Goal: Task Accomplishment & Management: Complete application form

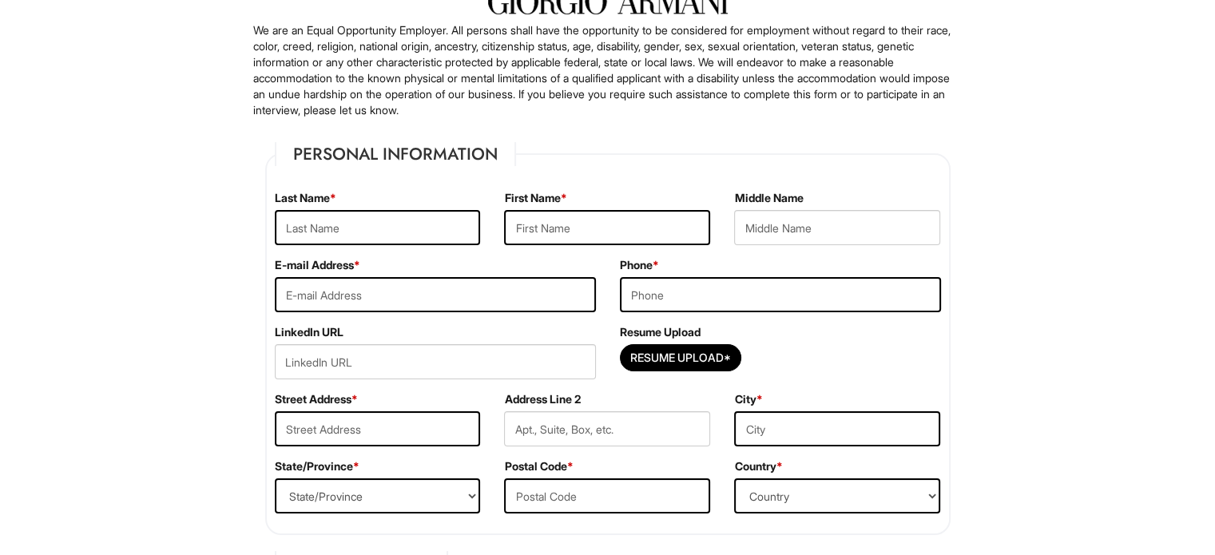
scroll to position [125, 0]
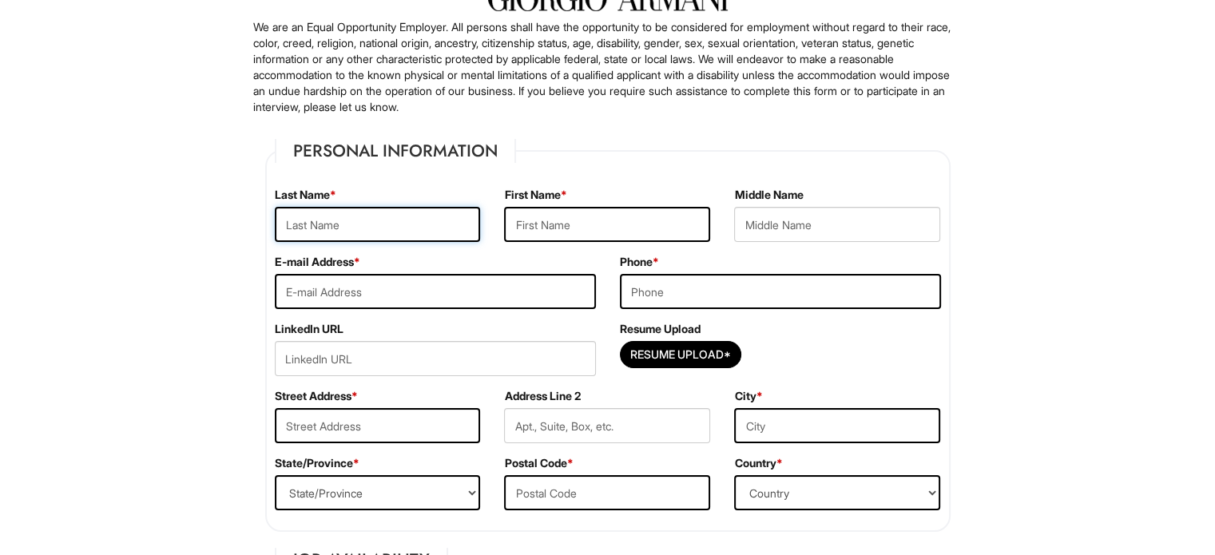
click at [374, 219] on input "text" at bounding box center [378, 224] width 206 height 35
type input "Camarda"
type input "Nicola"
type input "ncama453@students.campbellsville.edu"
type input "9174064327"
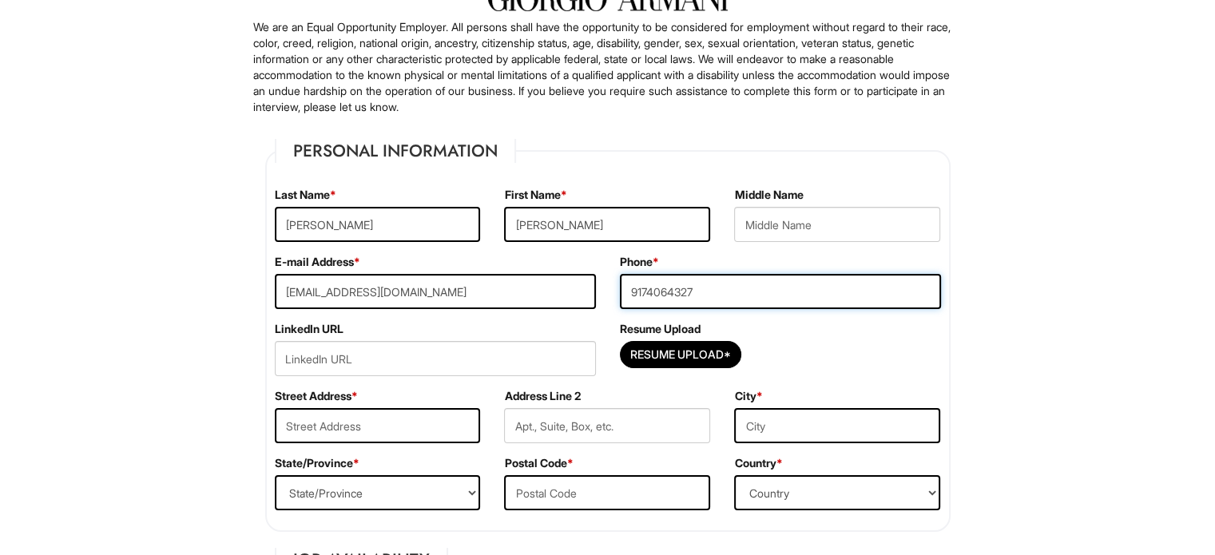
type input "336 Grand Street"
type input "BROOKLYN"
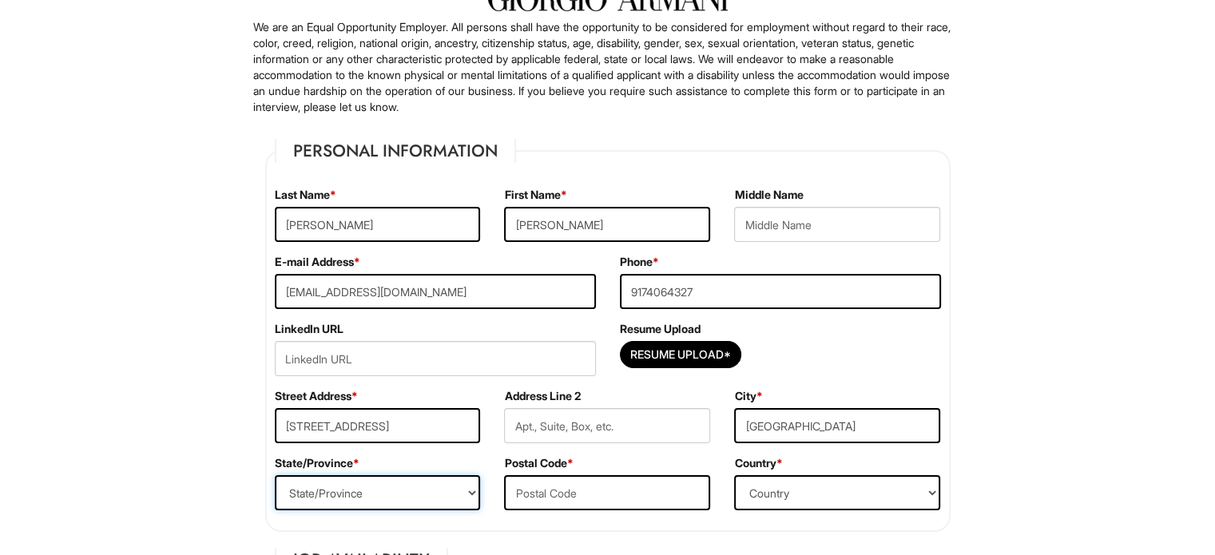
select select "NY"
type input "11211-4451"
select select "United States of America"
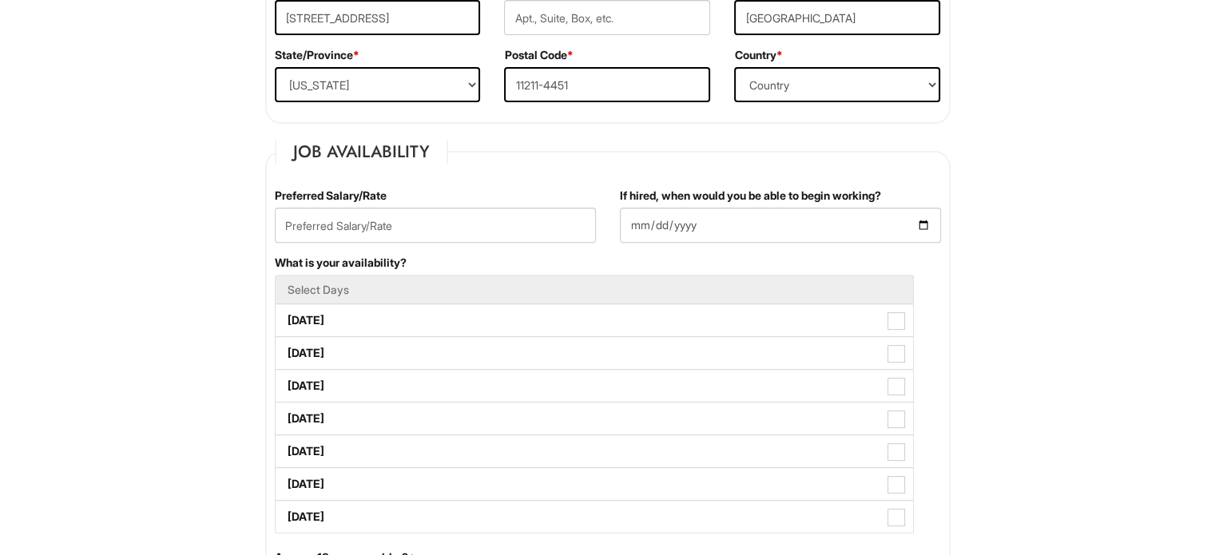
scroll to position [534, 0]
click at [562, 14] on input "text" at bounding box center [607, 16] width 206 height 35
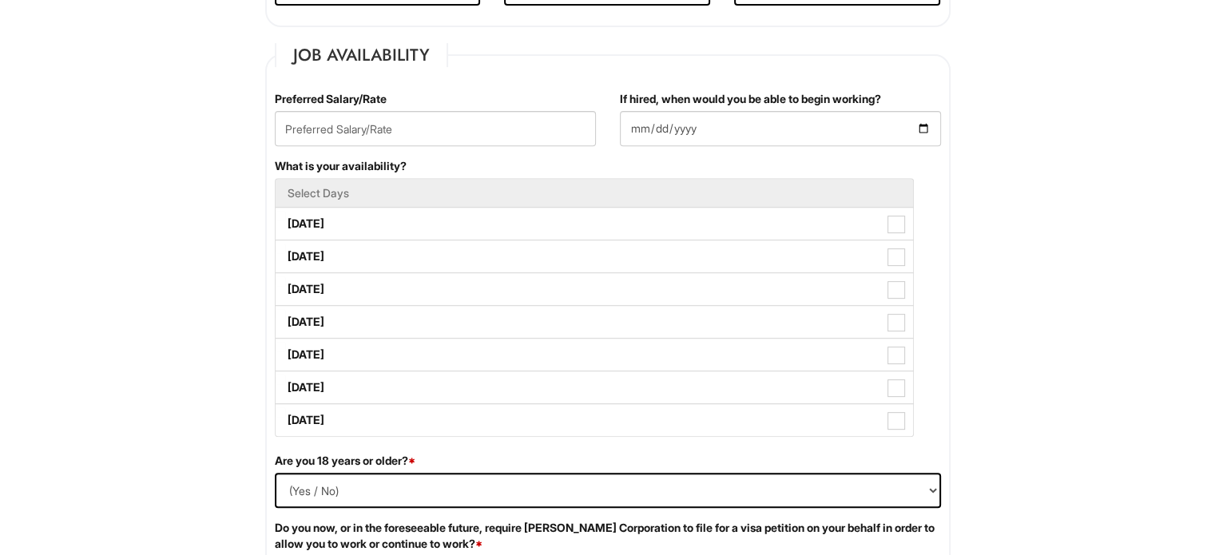
scroll to position [629, 0]
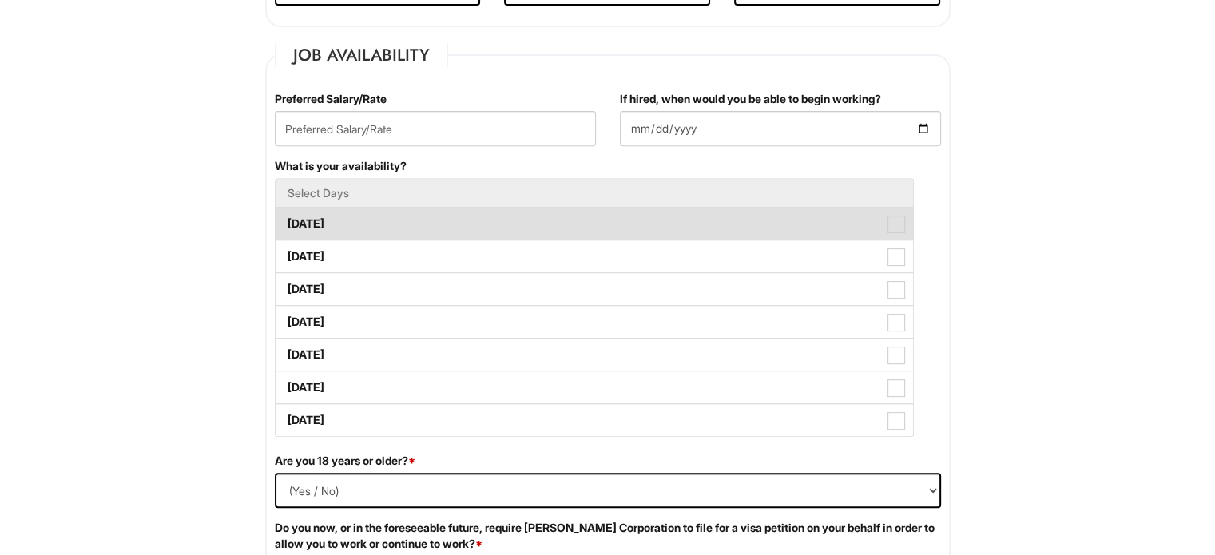
type input "2L"
click at [409, 216] on label "Monday" at bounding box center [594, 224] width 637 height 32
click at [286, 216] on Available_Monday "Monday" at bounding box center [281, 216] width 10 height 10
checkbox Available_Monday "true"
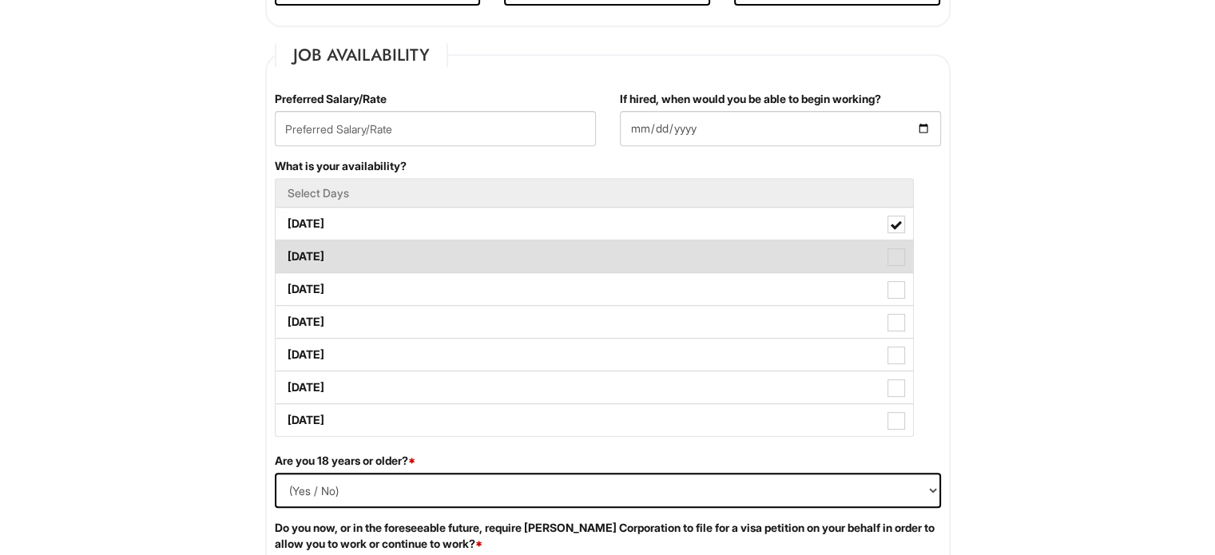
click at [380, 250] on label "Tuesday" at bounding box center [594, 256] width 637 height 32
click at [286, 250] on Available_Tuesday "Tuesday" at bounding box center [281, 249] width 10 height 10
checkbox Available_Tuesday "true"
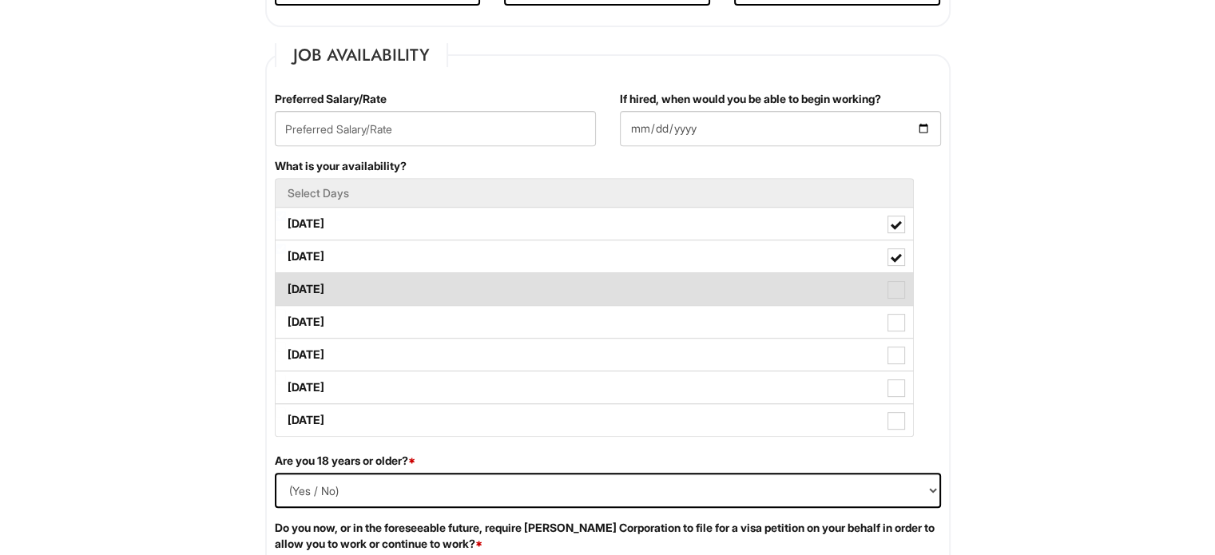
click at [369, 291] on label "Wednesday" at bounding box center [594, 289] width 637 height 32
click at [286, 287] on Available_Wednesday "Wednesday" at bounding box center [281, 281] width 10 height 10
checkbox Available_Wednesday "true"
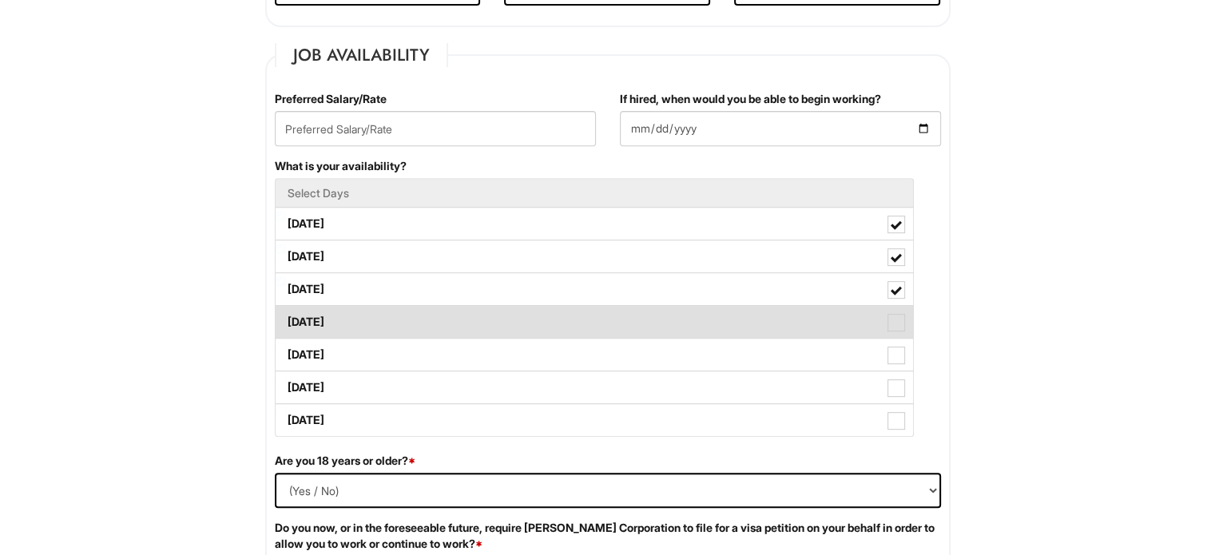
click at [368, 324] on label "Thursday" at bounding box center [594, 322] width 637 height 32
click at [286, 320] on Available_Thursday "Thursday" at bounding box center [281, 314] width 10 height 10
checkbox Available_Thursday "true"
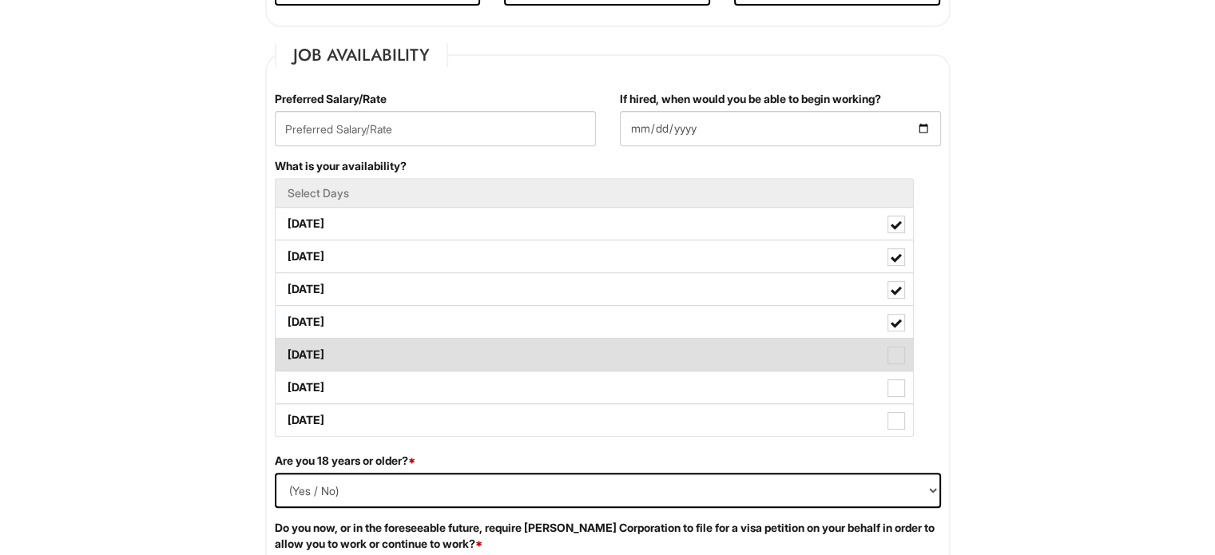
click at [366, 343] on label "Friday" at bounding box center [594, 355] width 637 height 32
click at [286, 343] on Available_Friday "Friday" at bounding box center [281, 347] width 10 height 10
checkbox Available_Friday "true"
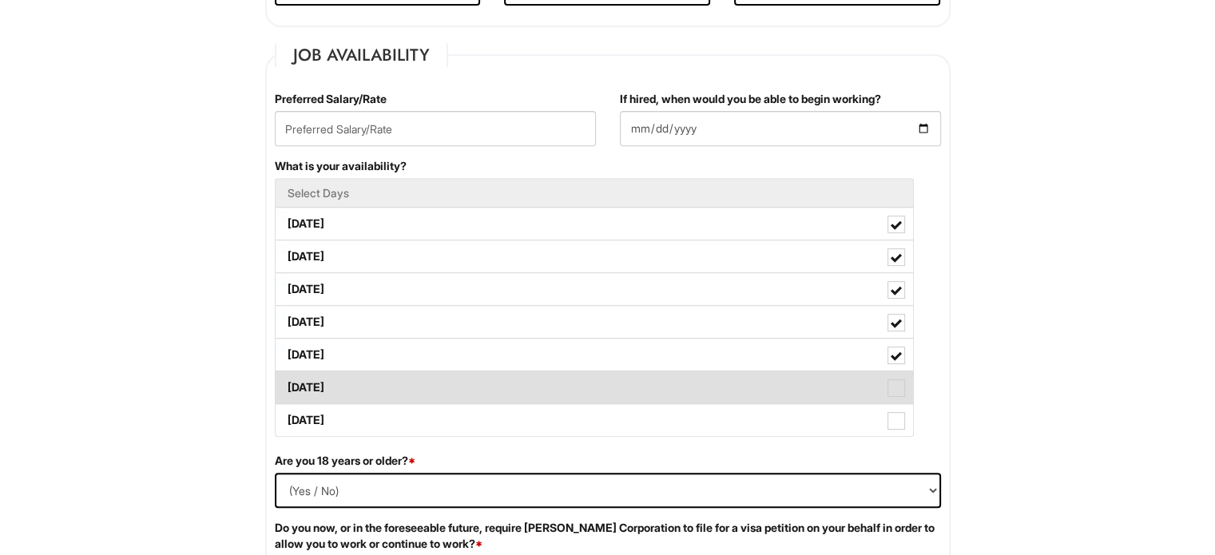
click at [363, 379] on label "Saturday" at bounding box center [594, 387] width 637 height 32
click at [286, 379] on Available_Saturday "Saturday" at bounding box center [281, 380] width 10 height 10
checkbox Available_Saturday "true"
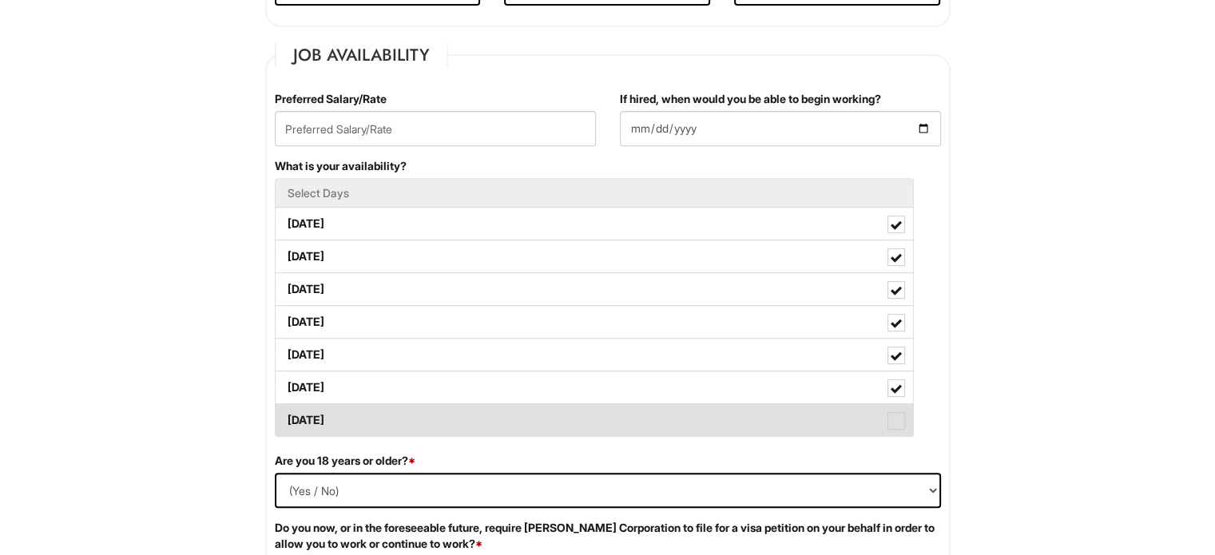
click at [389, 411] on label "Sunday" at bounding box center [594, 420] width 637 height 32
click at [286, 411] on Available_Sunday "Sunday" at bounding box center [281, 412] width 10 height 10
checkbox Available_Sunday "true"
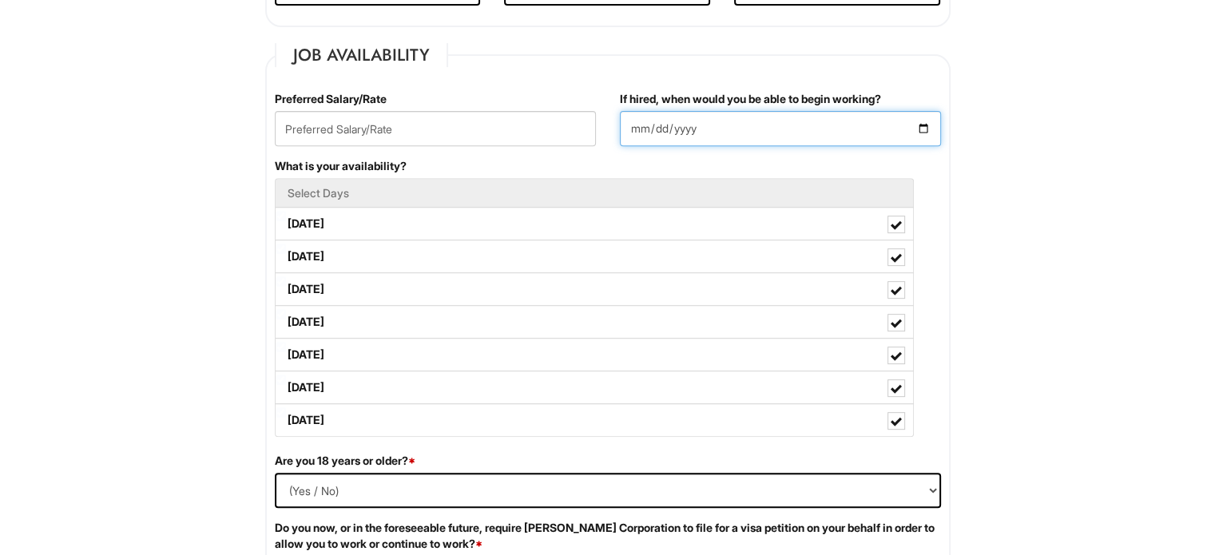
click at [690, 116] on input "If hired, when would you be able to begin working?" at bounding box center [780, 128] width 321 height 35
click at [918, 127] on input "If hired, when would you be able to begin working?" at bounding box center [780, 128] width 321 height 35
type input "2025-10-20"
click at [770, 125] on input "2025-10-20" at bounding box center [780, 128] width 321 height 35
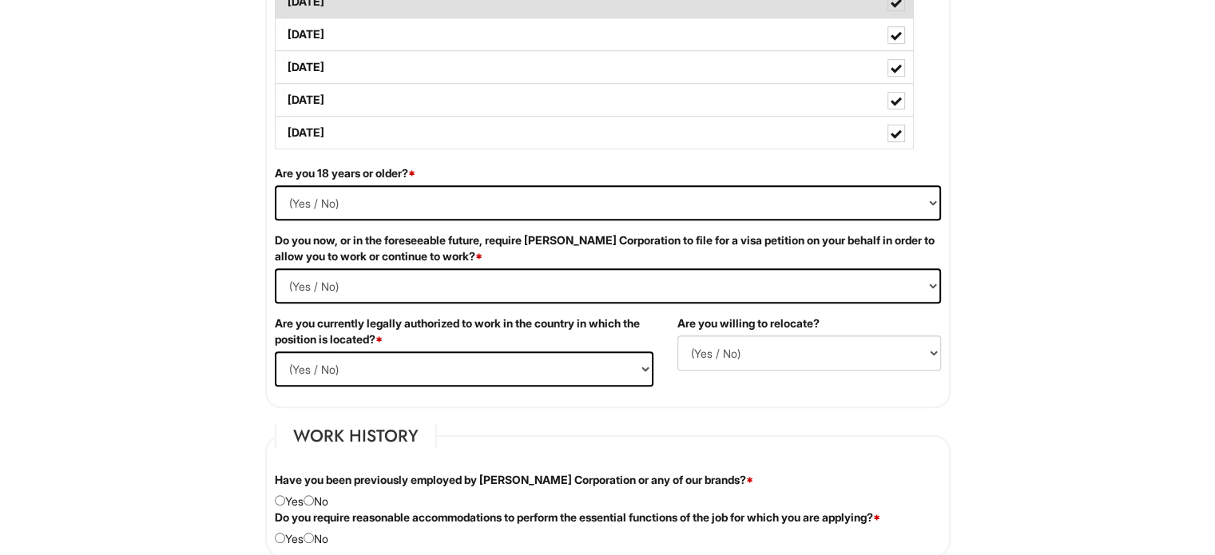
scroll to position [919, 0]
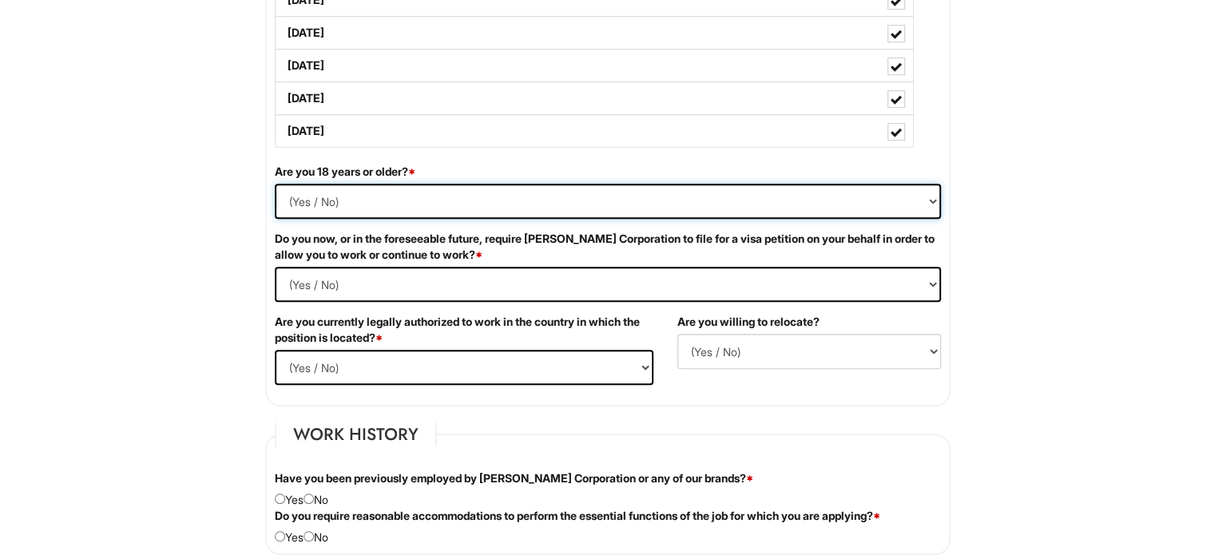
click at [674, 197] on select "(Yes / No) Yes No" at bounding box center [608, 201] width 666 height 35
select select "Yes"
click at [275, 184] on select "(Yes / No) Yes No" at bounding box center [608, 201] width 666 height 35
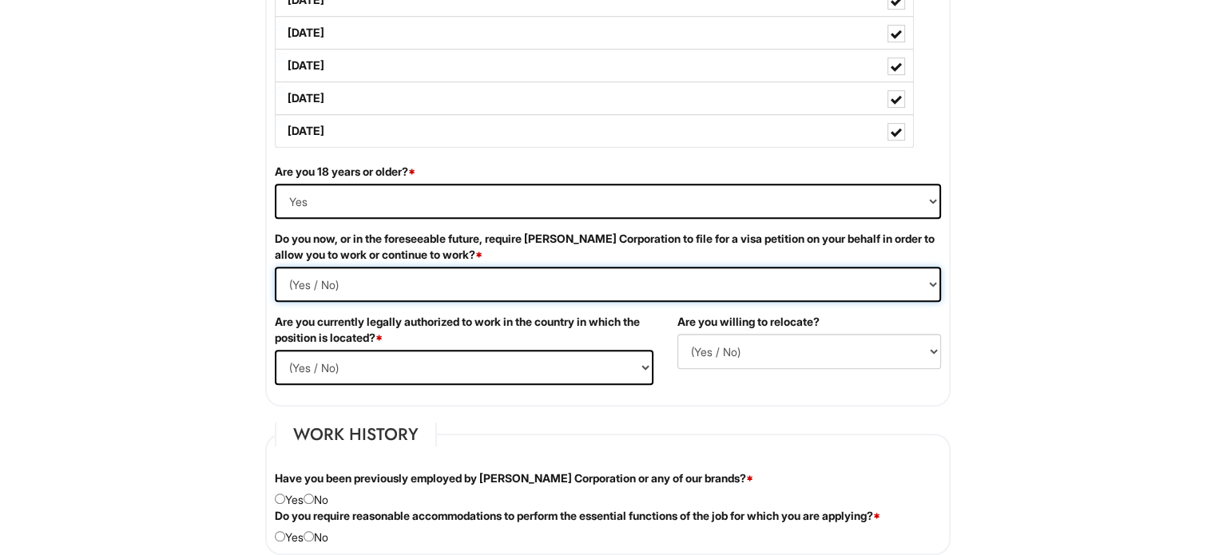
click at [586, 289] on Required "(Yes / No) Yes No" at bounding box center [608, 284] width 666 height 35
select Required "Yes"
click at [275, 267] on Required "(Yes / No) Yes No" at bounding box center [608, 284] width 666 height 35
click at [490, 344] on div "Are you currently legally authorized to work in the country in which the positi…" at bounding box center [464, 355] width 403 height 83
click at [481, 355] on select "(Yes / No) Yes No" at bounding box center [464, 367] width 379 height 35
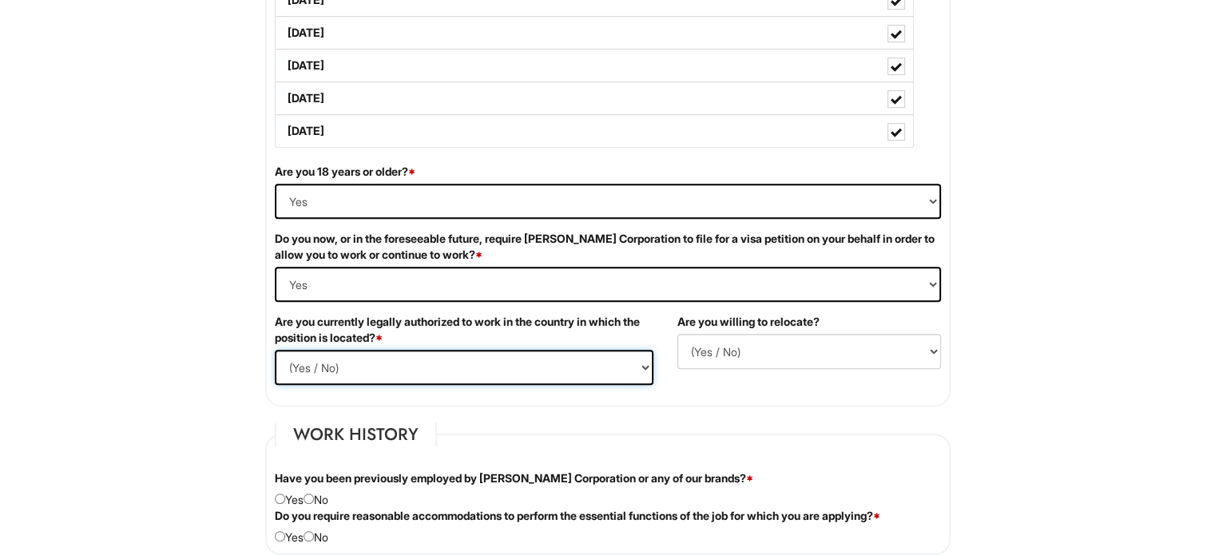
click at [275, 350] on select "(Yes / No) Yes No" at bounding box center [464, 367] width 379 height 35
click at [456, 397] on fieldset "Job Availability Preferred Salary/Rate If hired, when would you be able to begi…" at bounding box center [607, 80] width 685 height 653
click at [748, 349] on select "(Yes / No) No Yes" at bounding box center [809, 351] width 264 height 35
select select "Y"
click at [677, 334] on select "(Yes / No) No Yes" at bounding box center [809, 351] width 264 height 35
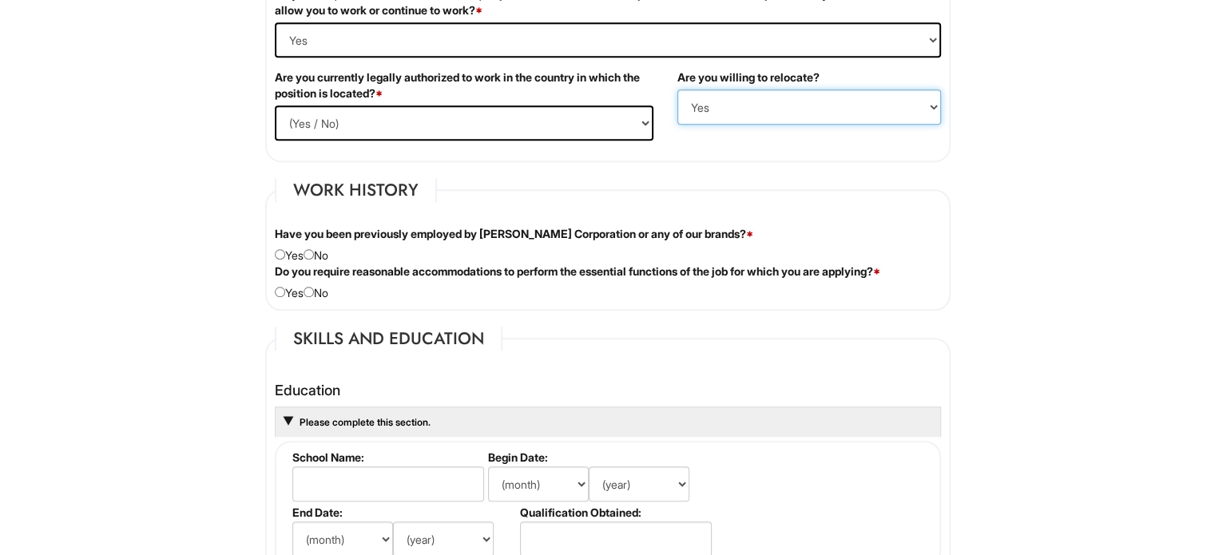
scroll to position [1165, 0]
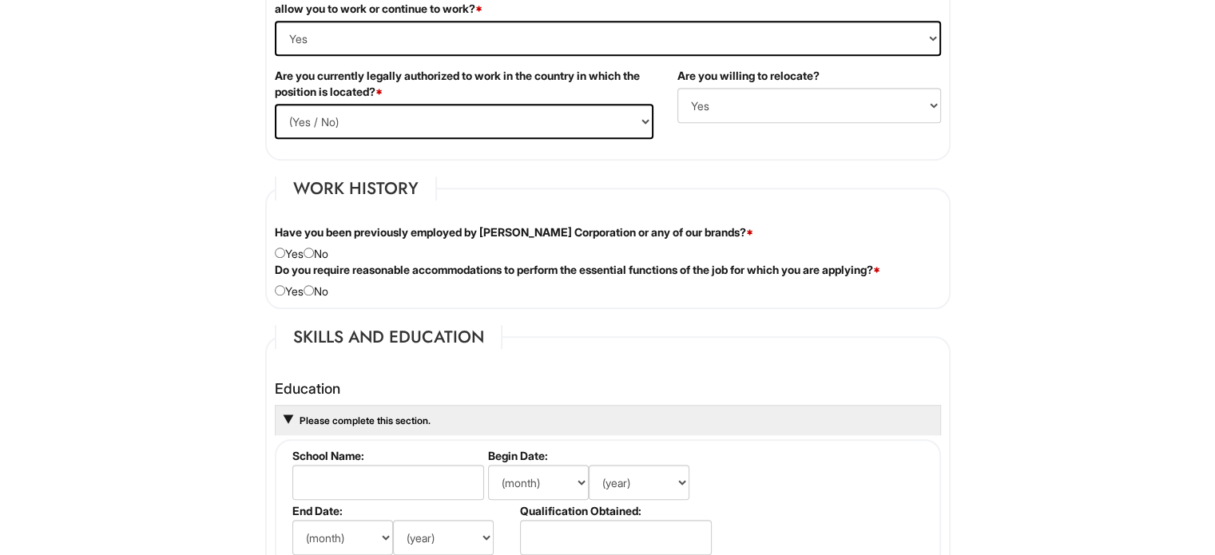
click at [320, 252] on div "Have you been previously employed by Giorgio Armani Corporation or any of our b…" at bounding box center [608, 243] width 690 height 38
click at [312, 292] on div "Do you require reasonable accommodations to perform the essential functions of …" at bounding box center [608, 281] width 690 height 38
click at [318, 243] on div "Have you been previously employed by Giorgio Armani Corporation or any of our b…" at bounding box center [608, 243] width 690 height 38
click at [314, 248] on input "radio" at bounding box center [309, 253] width 10 height 10
radio input "true"
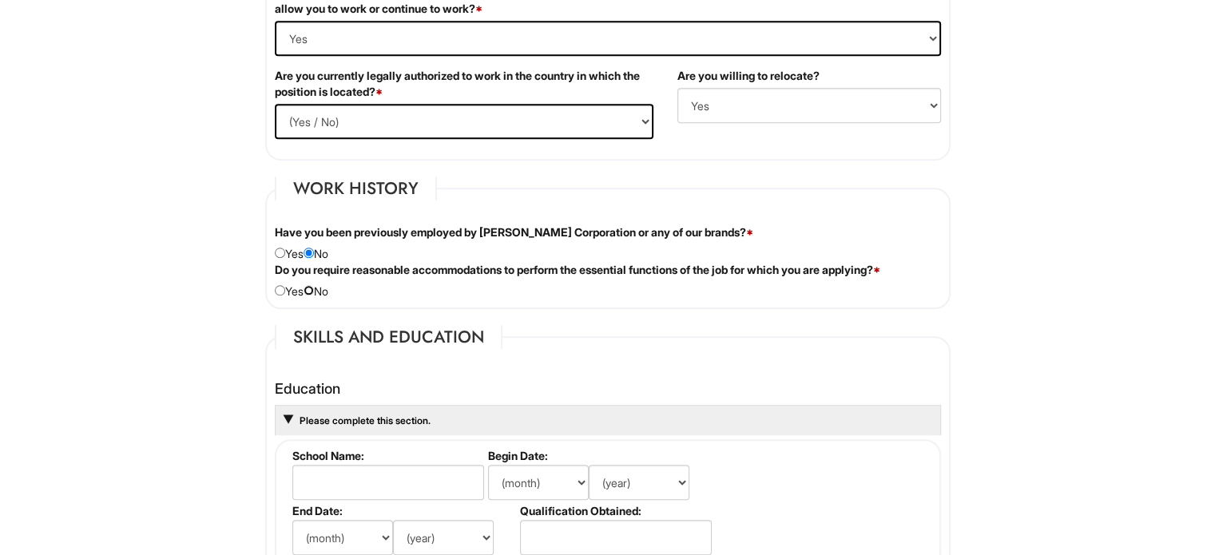
click at [313, 285] on input "radio" at bounding box center [309, 290] width 10 height 10
radio input "true"
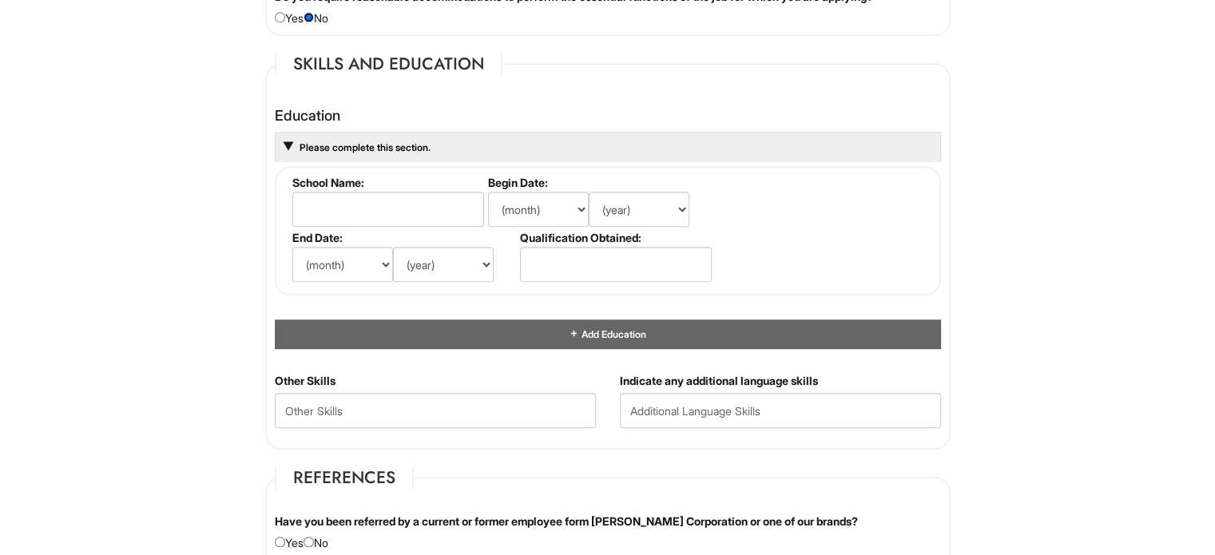
scroll to position [1438, 0]
click at [395, 201] on input "text" at bounding box center [388, 209] width 192 height 35
type input "Campbellsville University"
click at [784, 194] on fieldset "School Name: Campbellsville University Begin Date: (month) Jan Feb Mar Apr May …" at bounding box center [608, 230] width 666 height 129
click at [515, 218] on select "(month) Jan Feb Mar Apr May Jun Jul Aug Sep Oct Nov Dec" at bounding box center [538, 209] width 101 height 35
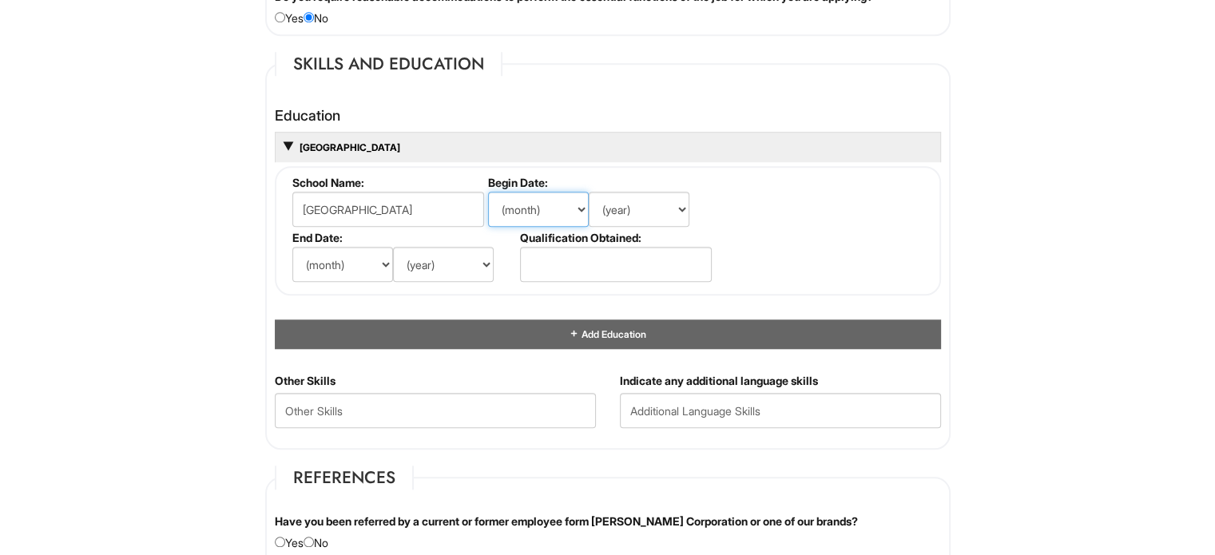
select select "1"
click at [488, 192] on select "(month) Jan Feb Mar Apr May Jun Jul Aug Sep Oct Nov Dec" at bounding box center [538, 209] width 101 height 35
click at [607, 218] on select "(year) 2029 2028 2027 2026 2025 2024 2023 2022 2021 2020 2019 2018 2017 2016 20…" at bounding box center [639, 209] width 101 height 35
select select "2025"
click at [589, 192] on select "(year) 2029 2028 2027 2026 2025 2024 2023 2022 2021 2020 2019 2018 2017 2016 20…" at bounding box center [639, 209] width 101 height 35
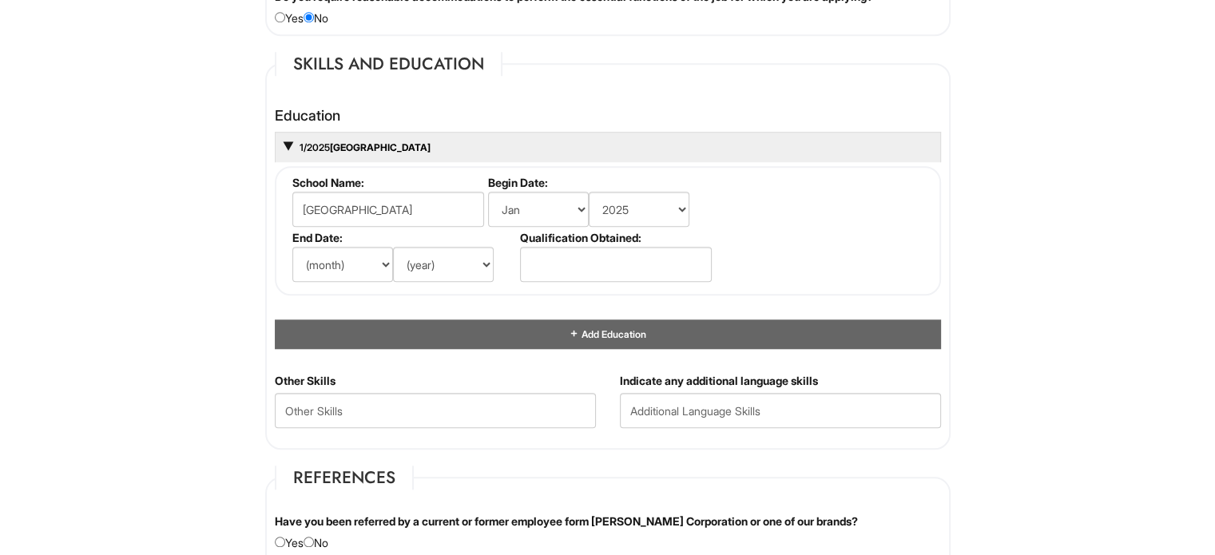
click at [333, 278] on li "End Date: (month) Jan Feb Mar Apr May Jun Jul Aug Sep Oct Nov Dec (year) 2029 2…" at bounding box center [402, 258] width 228 height 55
click at [352, 231] on label "End Date:" at bounding box center [402, 238] width 221 height 14
click at [355, 256] on select "(month) Jan Feb Mar Apr May Jun Jul Aug Sep Oct Nov Dec" at bounding box center [342, 264] width 101 height 35
select select "1"
click at [292, 247] on select "(month) Jan Feb Mar Apr May Jun Jul Aug Sep Oct Nov Dec" at bounding box center [342, 264] width 101 height 35
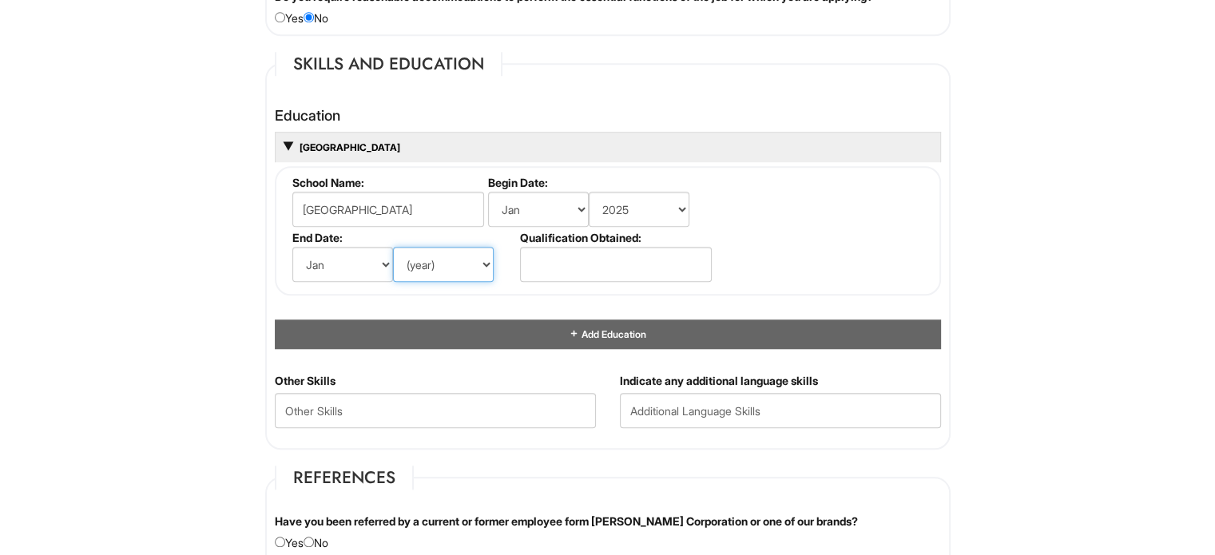
click at [406, 276] on select "(year) 2029 2028 2027 2026 2025 2024 2023 2022 2021 2020 2019 2018 2017 2016 20…" at bounding box center [443, 264] width 101 height 35
select select "2027"
click at [393, 247] on select "(year) 2029 2028 2027 2026 2025 2024 2023 2022 2021 2020 2019 2018 2017 2016 20…" at bounding box center [443, 264] width 101 height 35
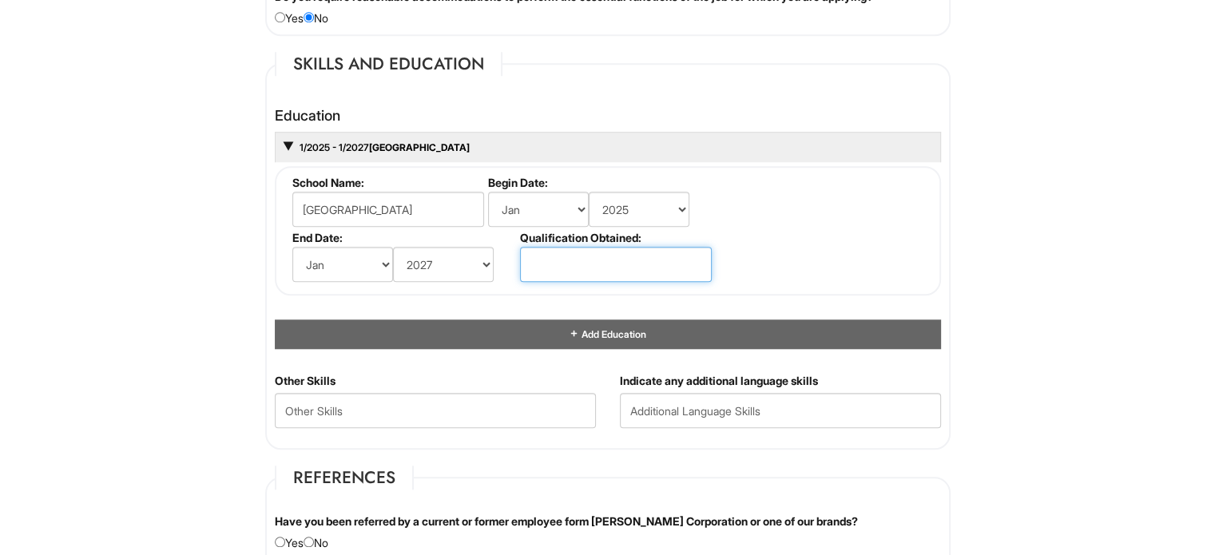
click at [629, 260] on input "text" at bounding box center [616, 264] width 192 height 35
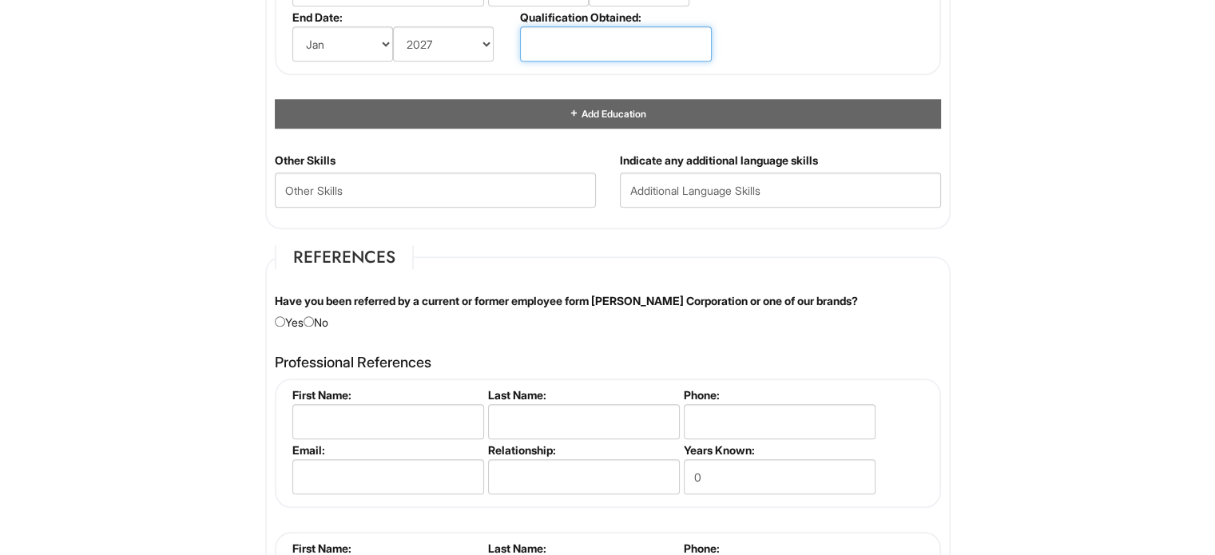
scroll to position [1674, 0]
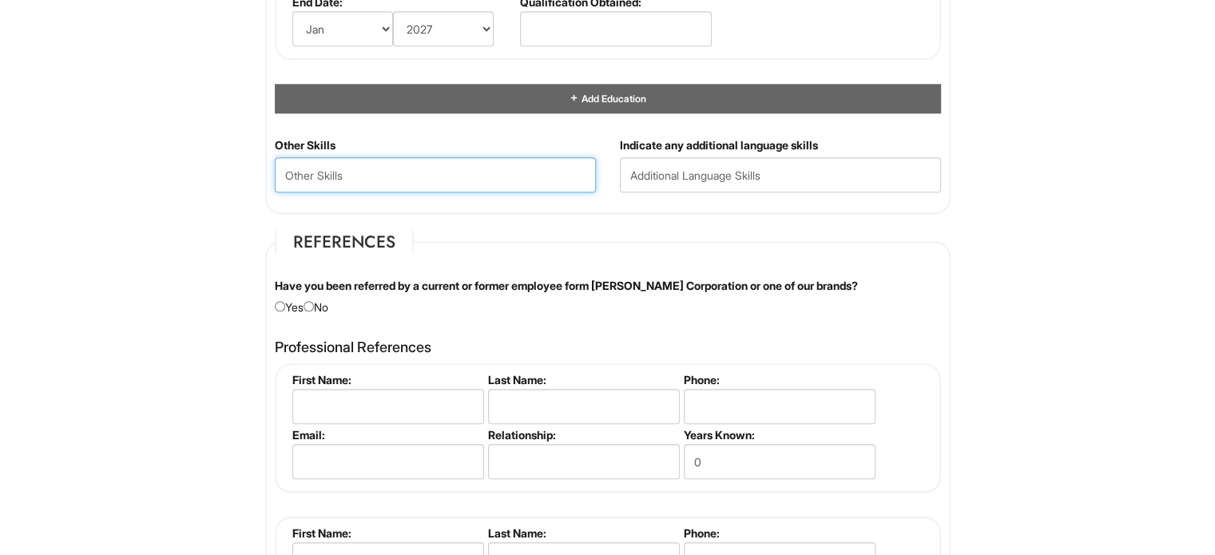
click at [416, 178] on Skills "text" at bounding box center [435, 174] width 321 height 35
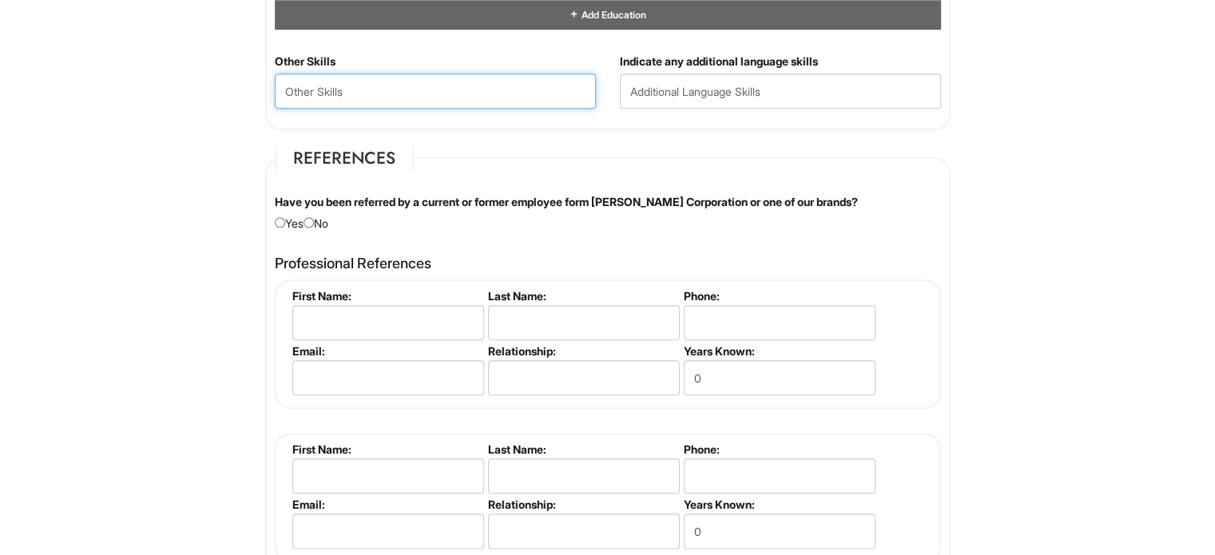
scroll to position [1757, 0]
click at [314, 217] on input "radio" at bounding box center [309, 222] width 10 height 10
radio input "true"
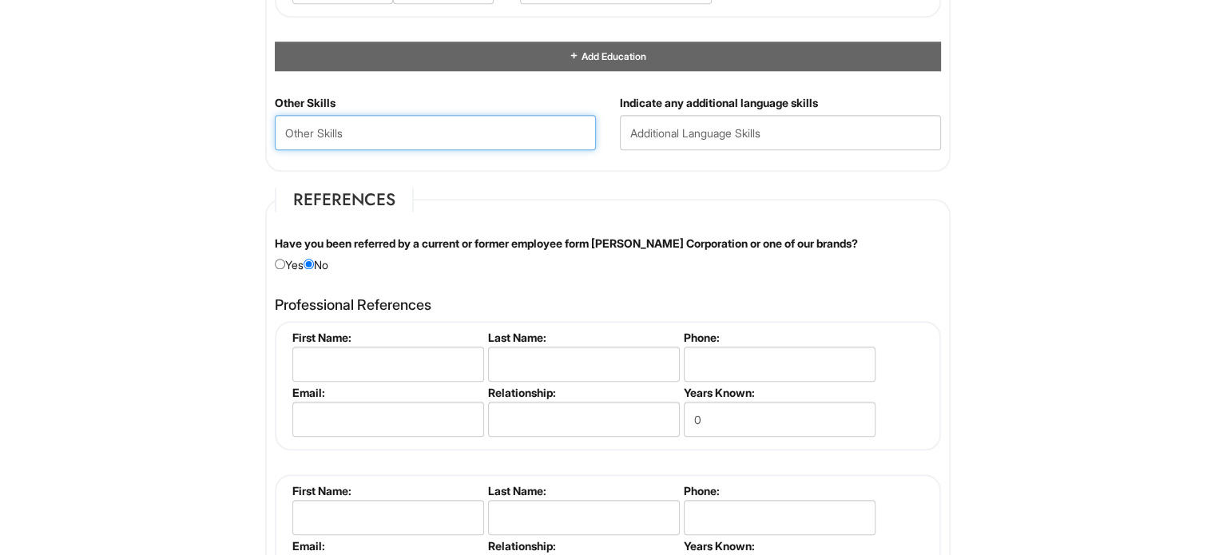
click at [436, 125] on Skills "text" at bounding box center [435, 132] width 321 height 35
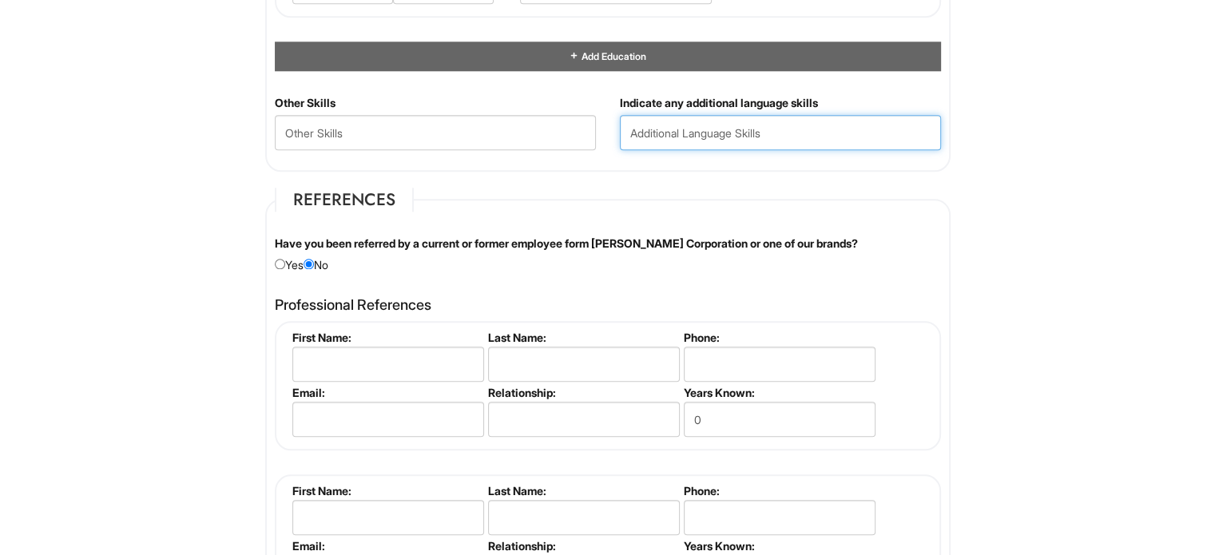
click at [703, 138] on input "text" at bounding box center [780, 132] width 321 height 35
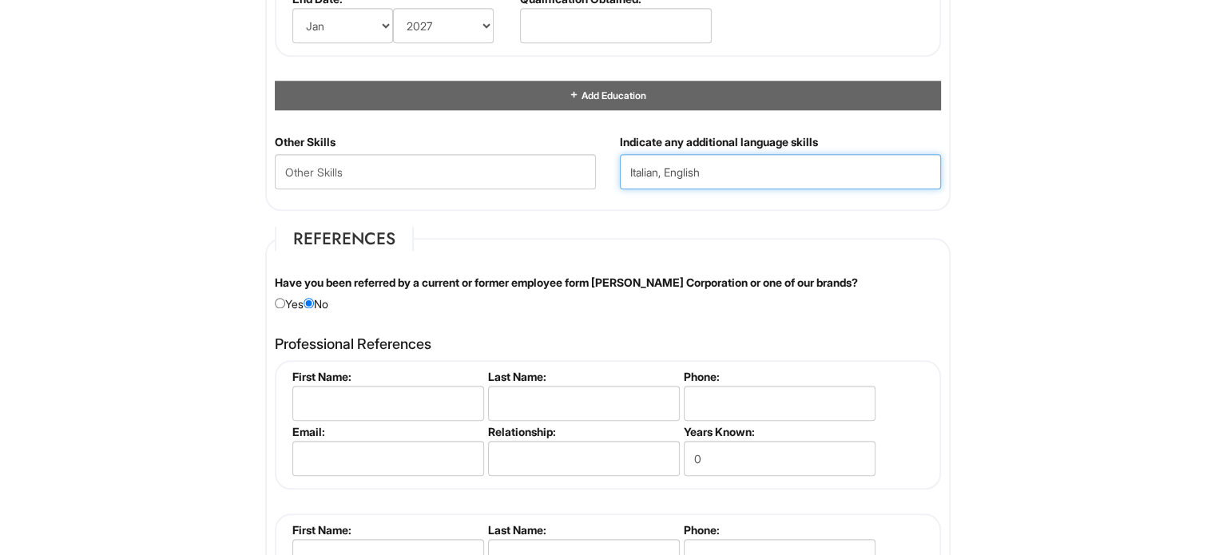
scroll to position [1676, 0]
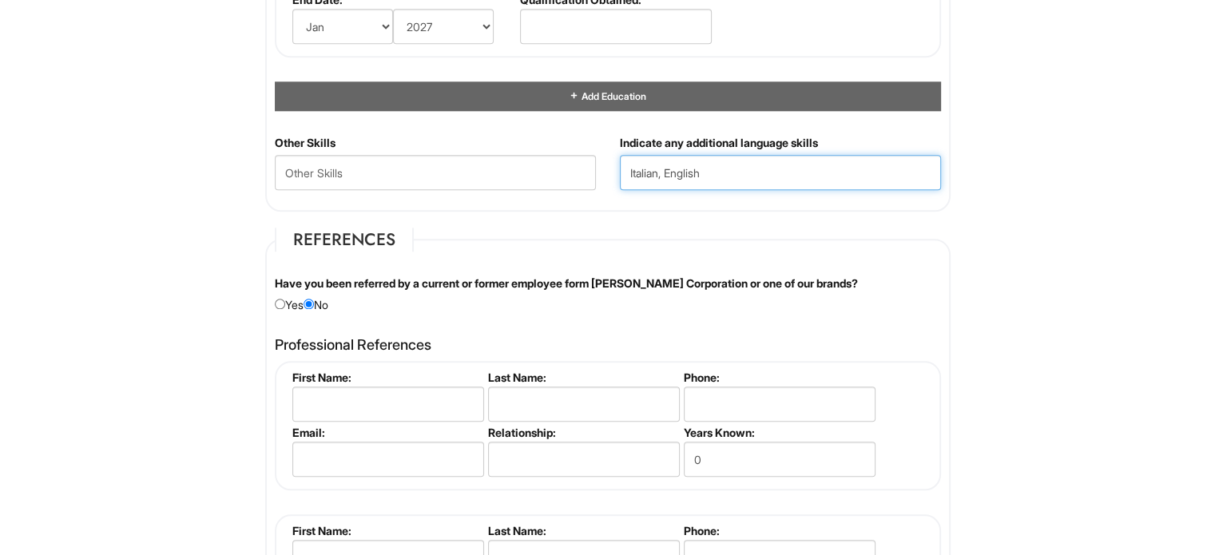
type input "Italian, English"
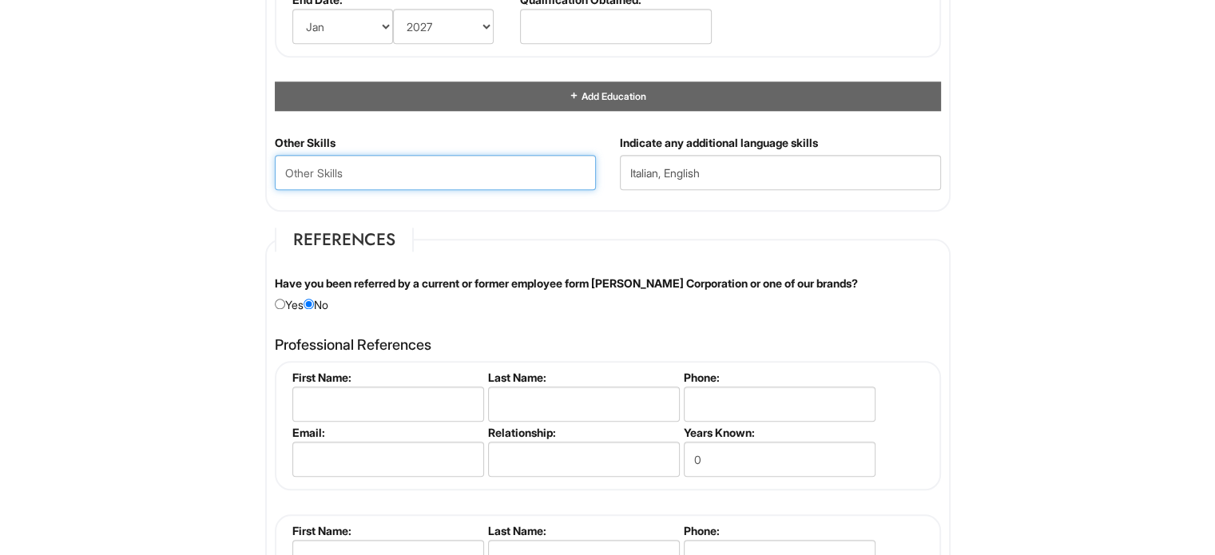
click at [438, 156] on Skills "text" at bounding box center [435, 172] width 321 height 35
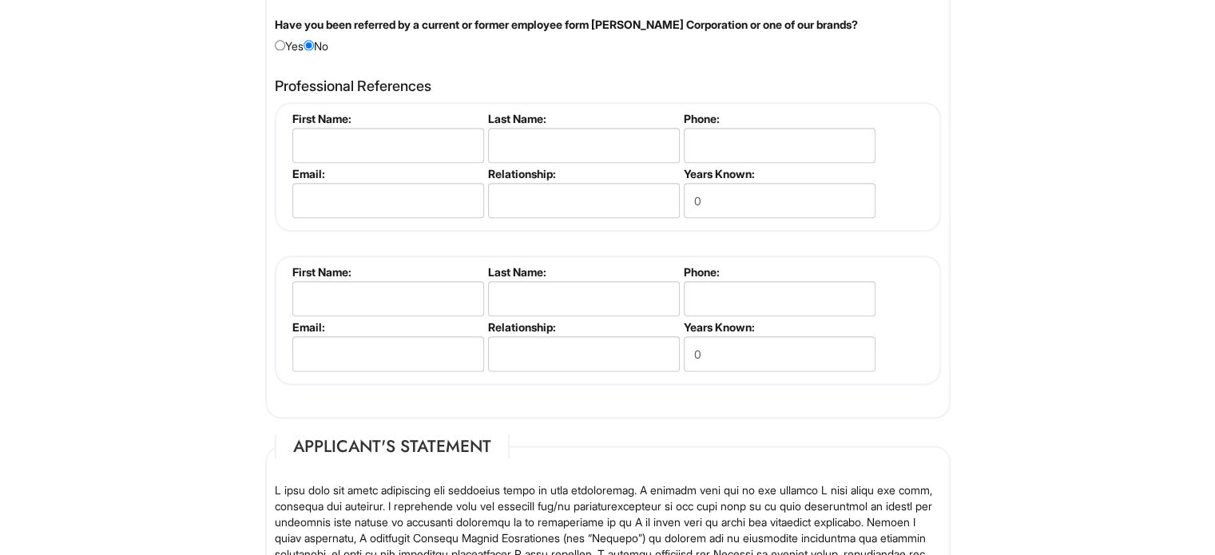
scroll to position [1928, 0]
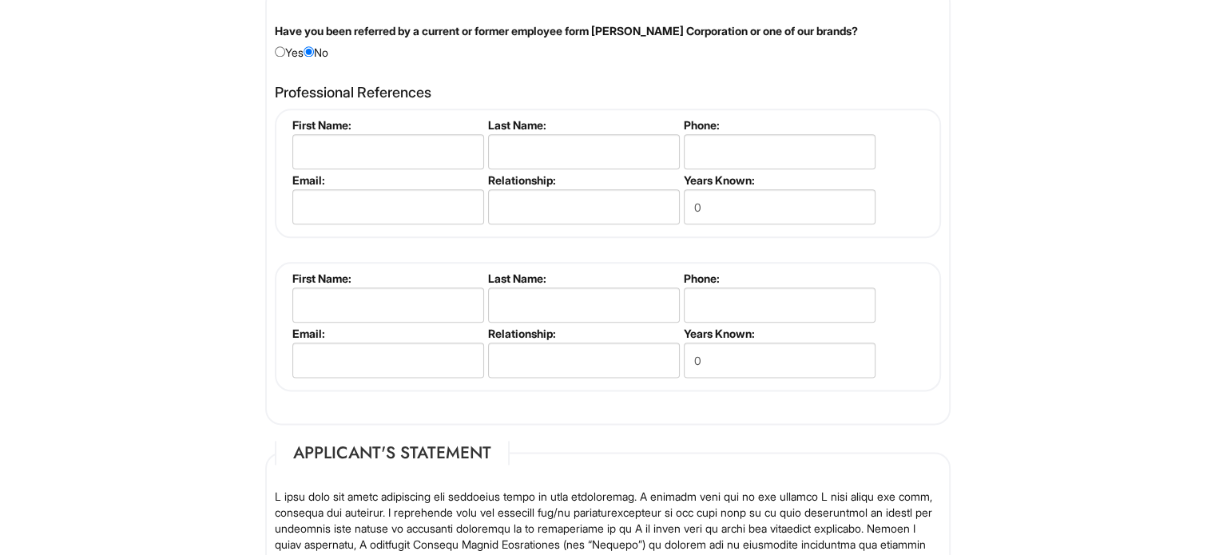
type Skills "Relationship skills"
click at [404, 149] on input "text" at bounding box center [388, 151] width 192 height 35
type input "Nicola"
type input "Camarda"
click at [721, 149] on input "tel" at bounding box center [780, 151] width 192 height 35
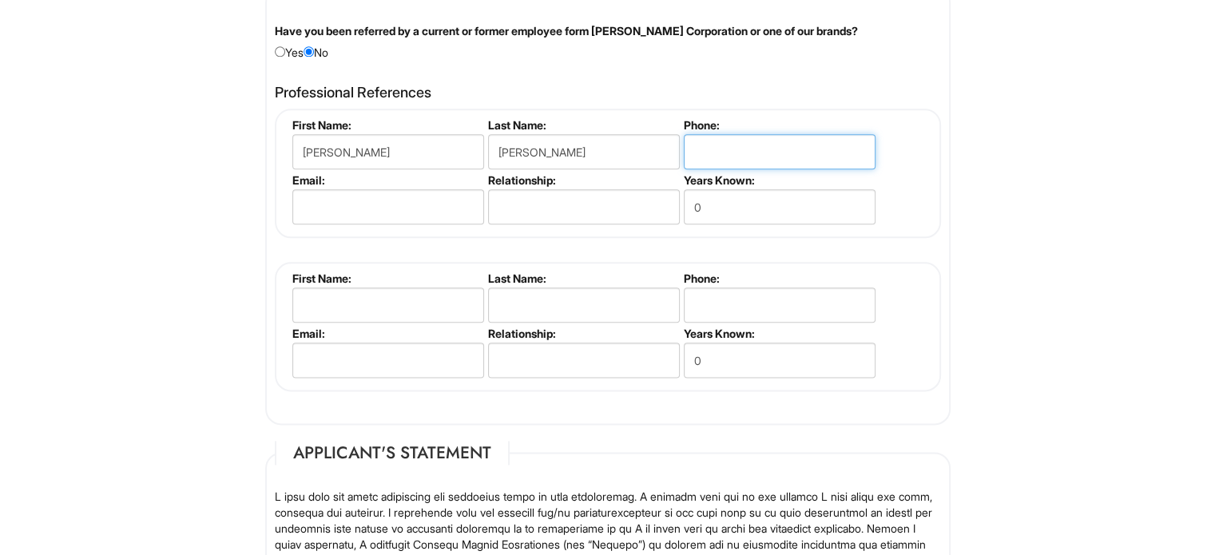
type input "9174064327"
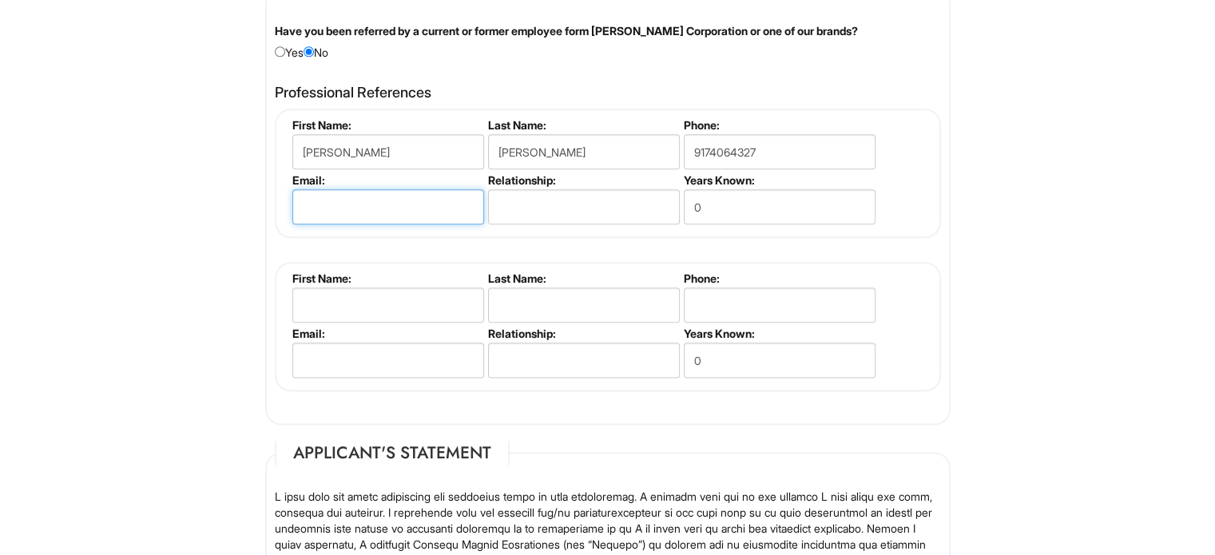
type input "ncama453@students.campbellsville.edu"
click at [546, 217] on input "text" at bounding box center [584, 206] width 192 height 35
click at [421, 212] on input "ncama453@students.campbellsville.edu" at bounding box center [388, 206] width 192 height 35
click at [276, 40] on div "Have you been referred by a current or former employee form Giorgio Armani Corp…" at bounding box center [608, 42] width 690 height 38
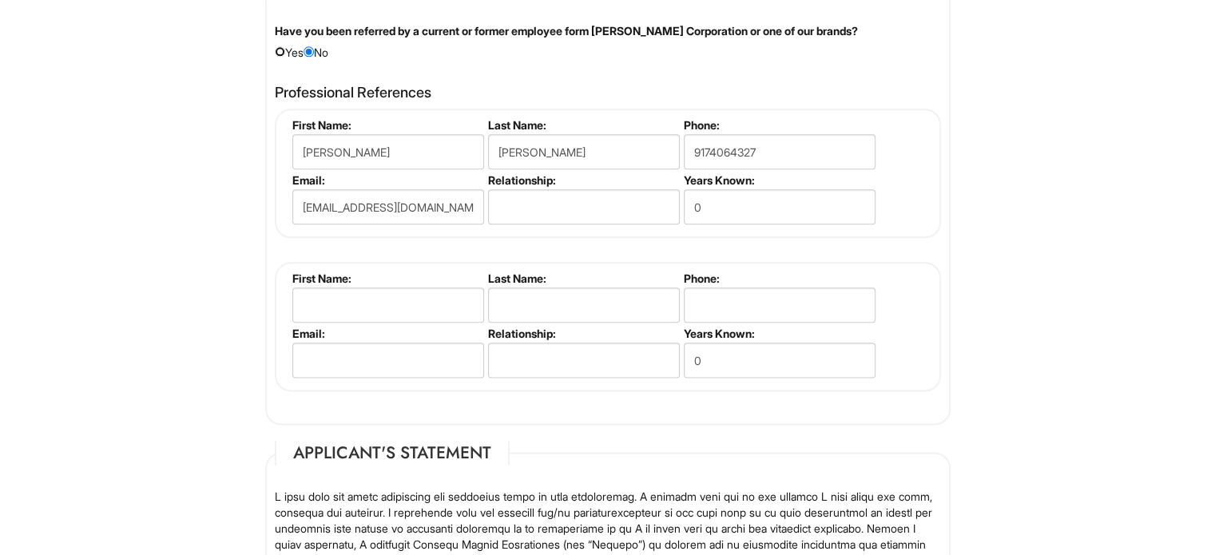
click at [278, 48] on input "radio" at bounding box center [280, 51] width 10 height 10
radio input "true"
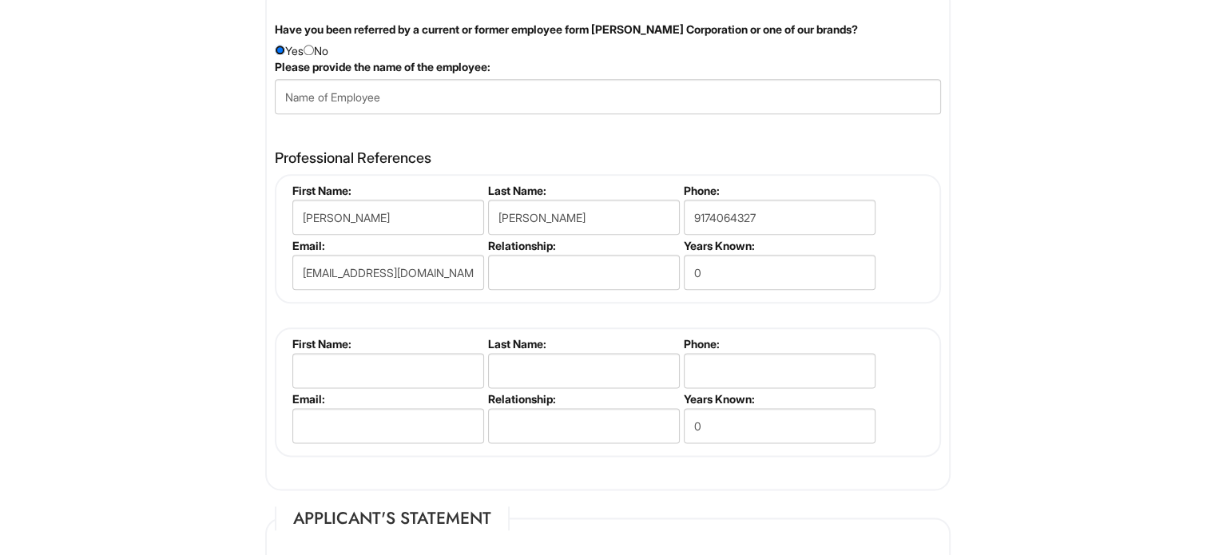
scroll to position [1929, 0]
click at [311, 46] on input "radio" at bounding box center [309, 51] width 10 height 10
radio input "true"
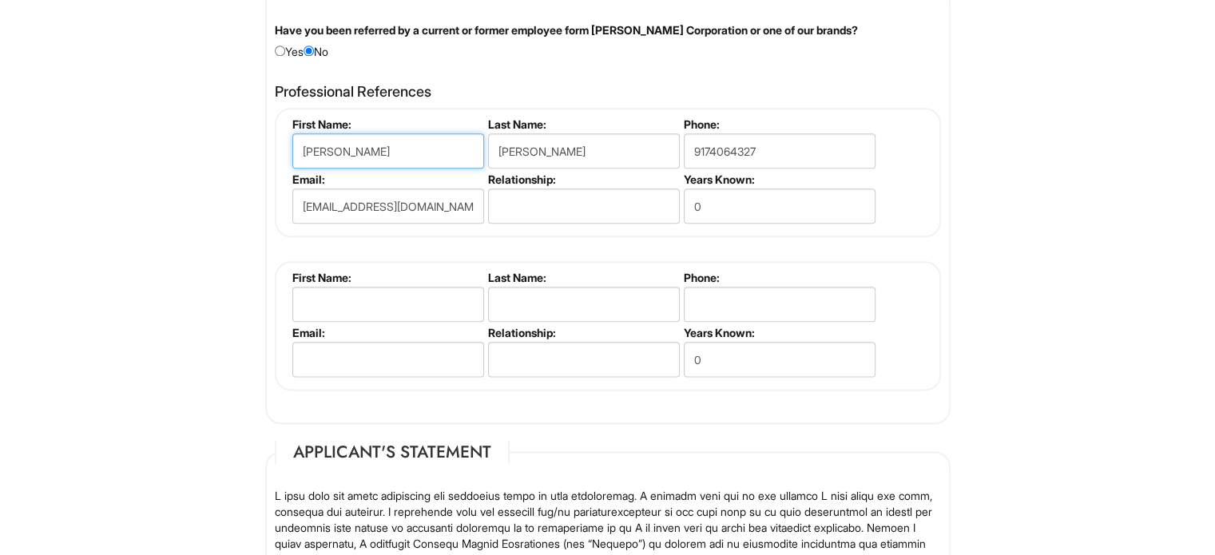
click at [377, 142] on input "Nicola" at bounding box center [388, 150] width 192 height 35
drag, startPoint x: 377, startPoint y: 142, endPoint x: 127, endPoint y: 140, distance: 250.0
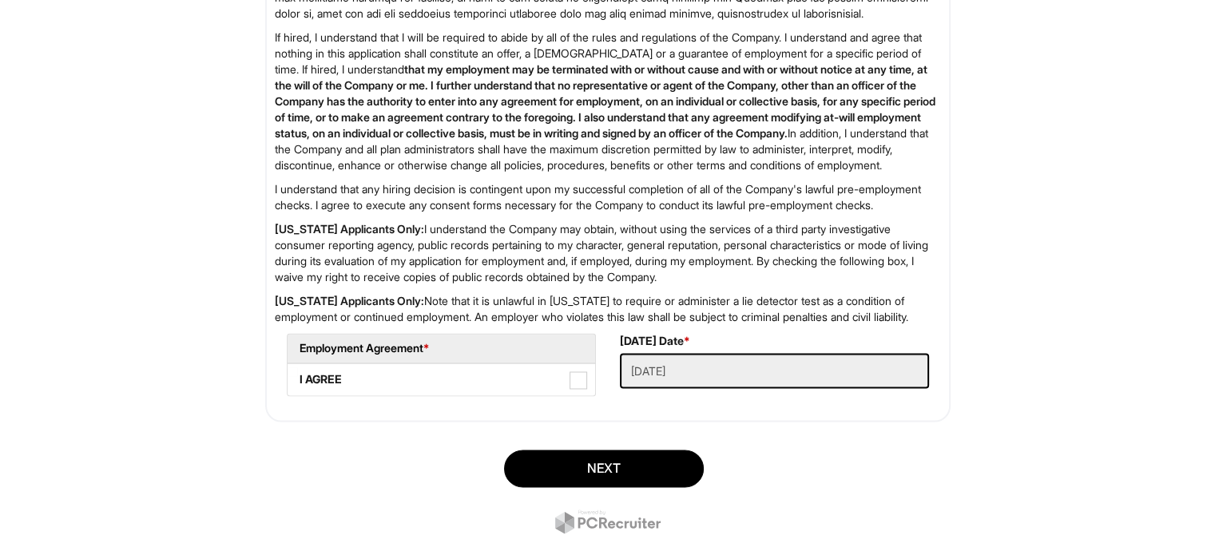
scroll to position [2563, 0]
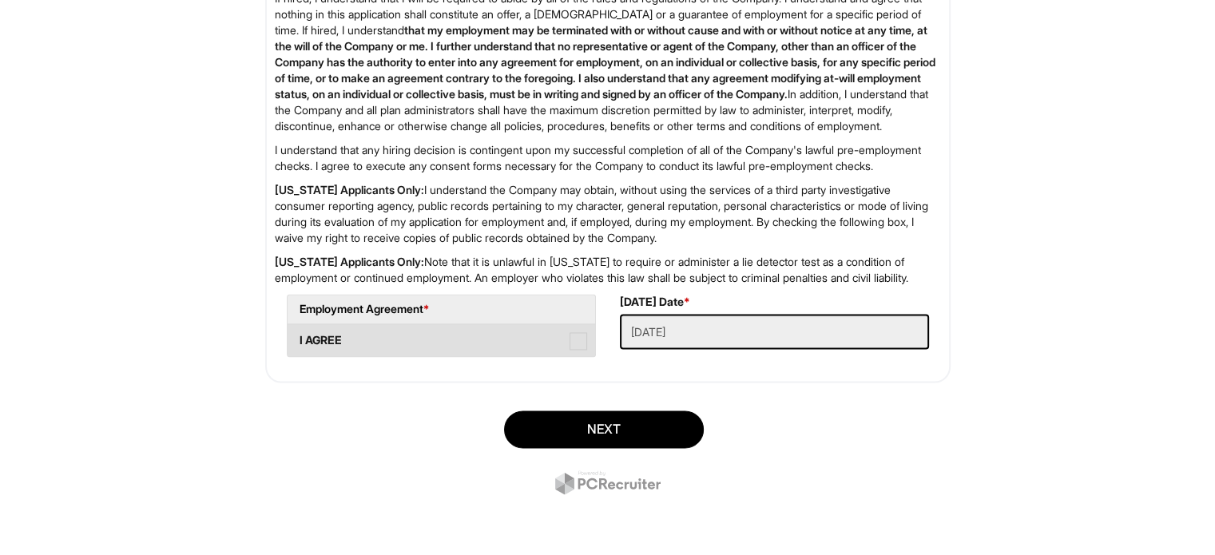
click at [582, 350] on span at bounding box center [579, 341] width 18 height 18
click at [298, 338] on AGREE "I AGREE" at bounding box center [293, 333] width 10 height 10
checkbox AGREE "true"
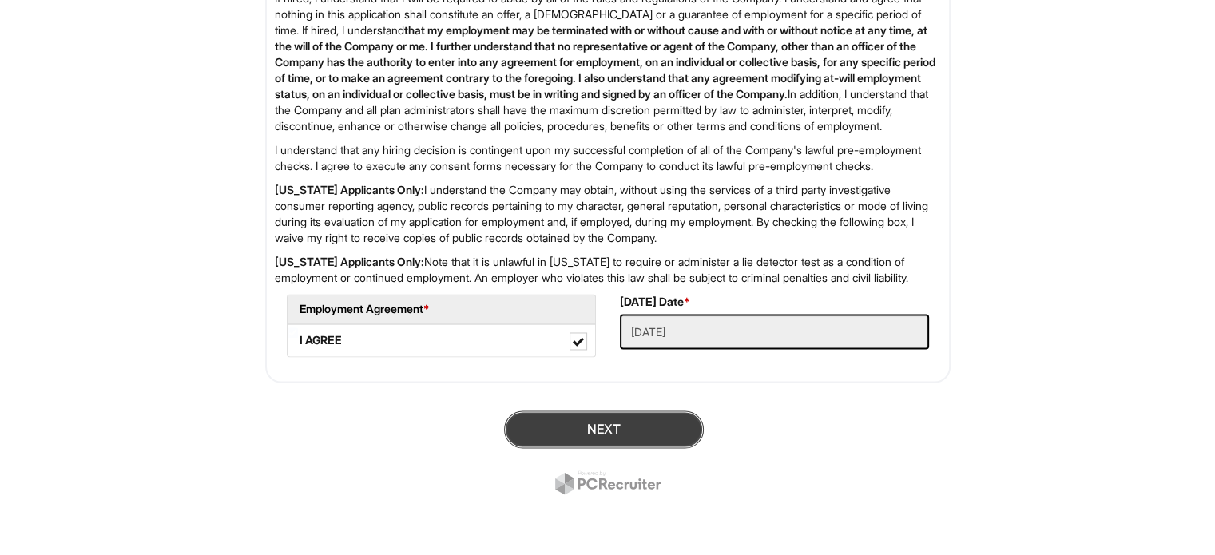
click at [672, 448] on button "Next" at bounding box center [604, 430] width 200 height 38
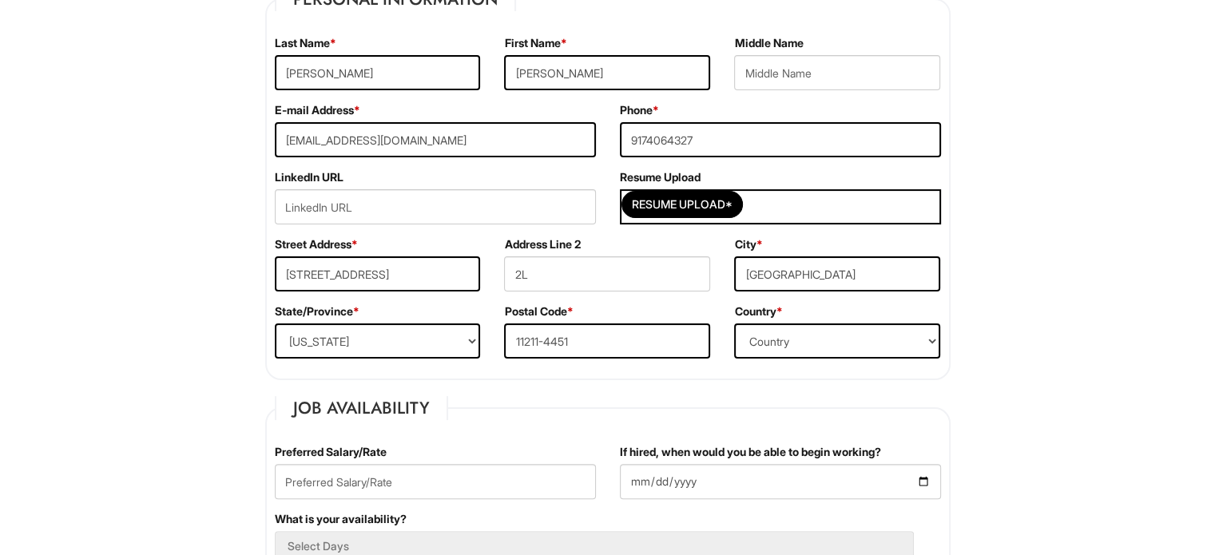
scroll to position [308, 0]
click at [703, 207] on input "Resume Upload*" at bounding box center [682, 206] width 120 height 26
type input "C:\fakepath\Resume_Camarda_Nicola.pdf"
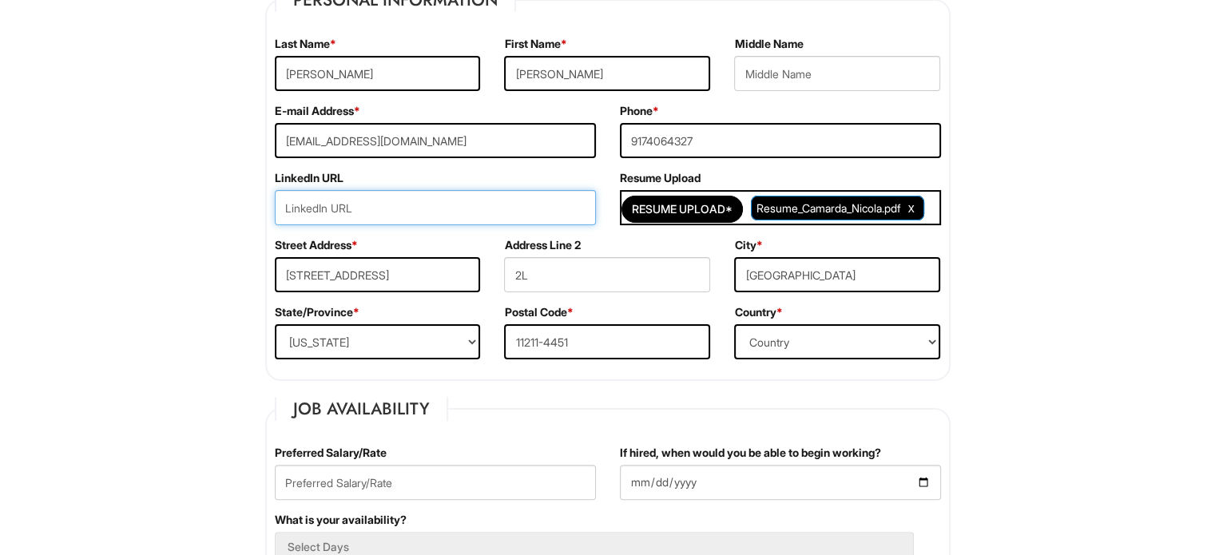
click at [405, 205] on input "url" at bounding box center [435, 207] width 321 height 35
click at [477, 215] on input "url" at bounding box center [435, 207] width 321 height 35
paste input "https://www.linkedin.com/feed/"
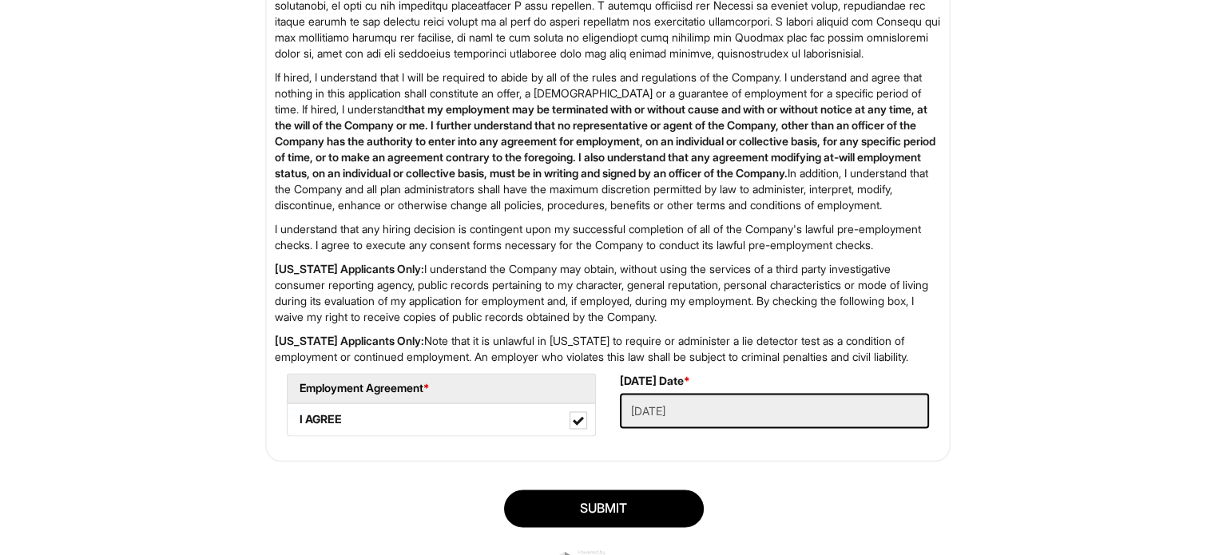
scroll to position [2516, 0]
type input "https://www.linkedin.com/feed/"
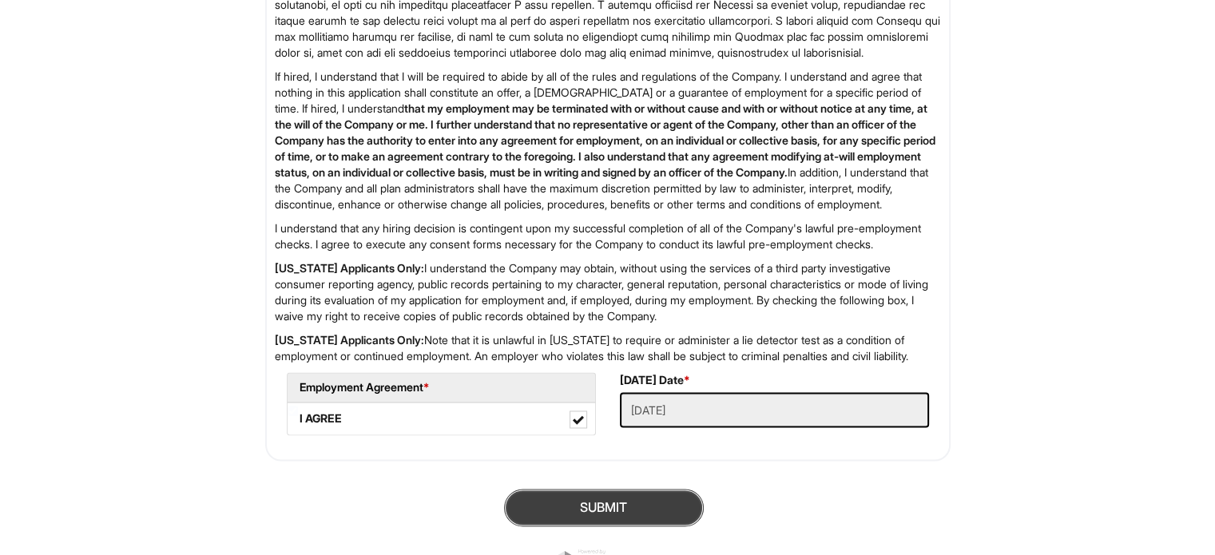
click at [662, 526] on button "SUBMIT" at bounding box center [604, 508] width 200 height 38
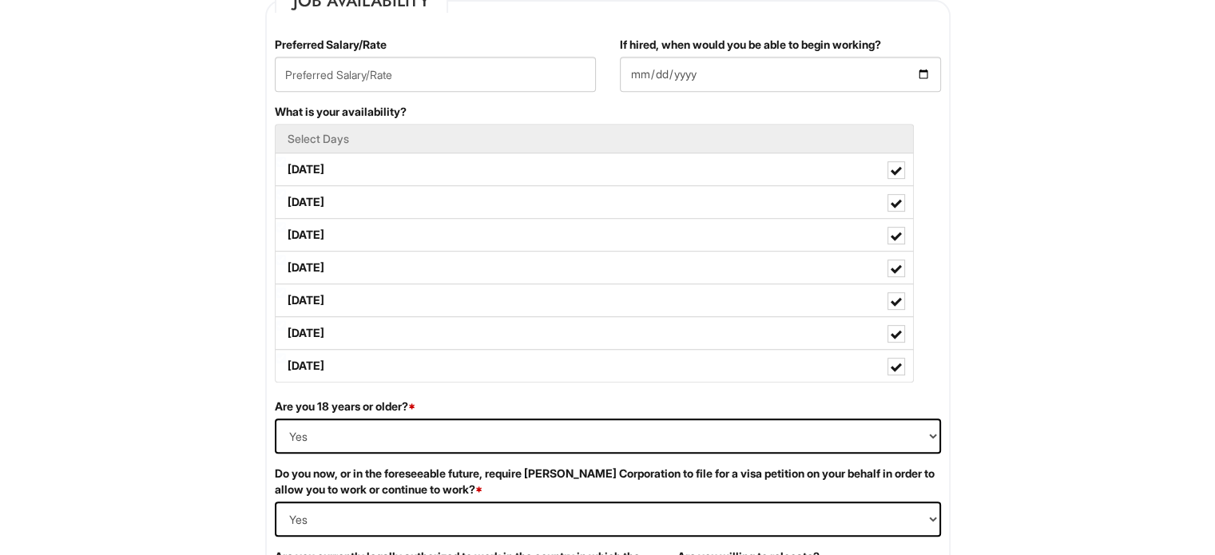
scroll to position [717, 0]
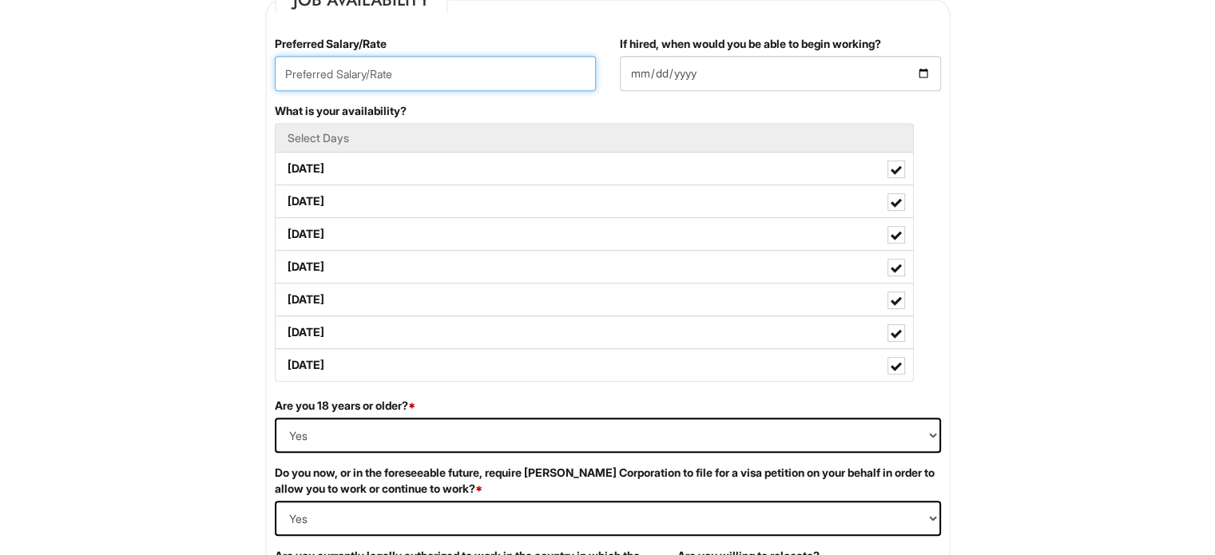
click at [426, 81] on input "text" at bounding box center [435, 73] width 321 height 35
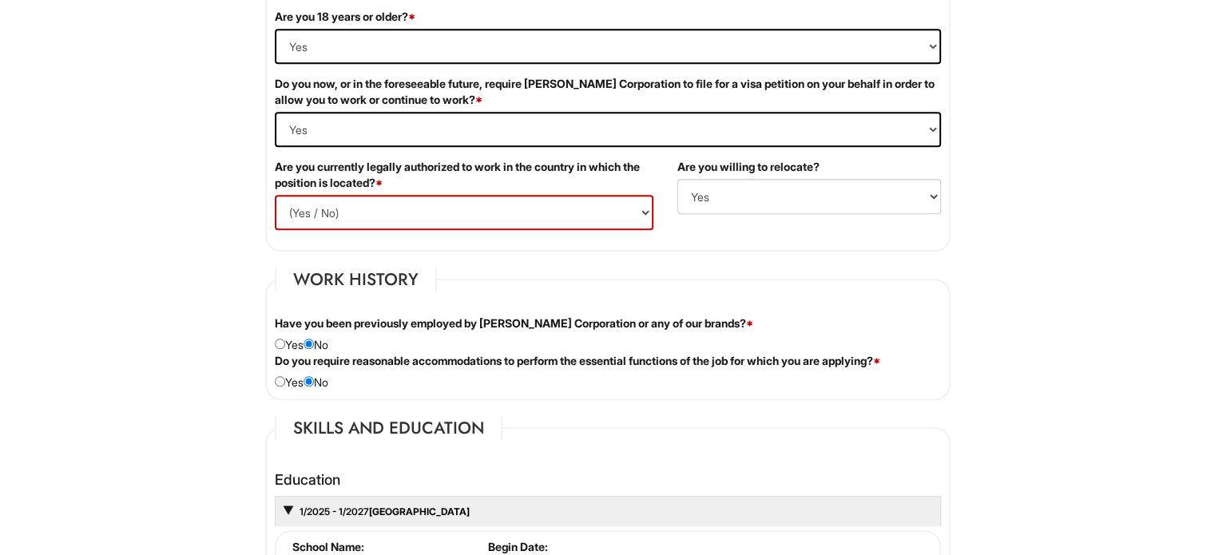
scroll to position [1104, 0]
type input "25"
click at [492, 207] on select "(Yes / No) Yes No" at bounding box center [464, 214] width 379 height 35
select select "Yes"
click at [275, 197] on select "(Yes / No) Yes No" at bounding box center [464, 214] width 379 height 35
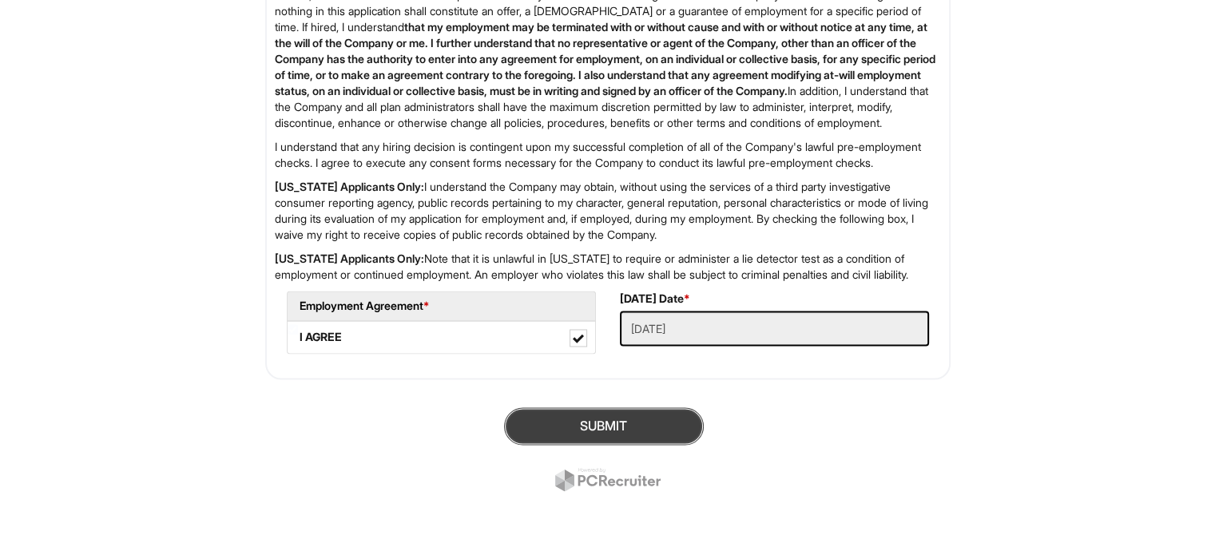
click at [619, 439] on button "SUBMIT" at bounding box center [604, 426] width 200 height 38
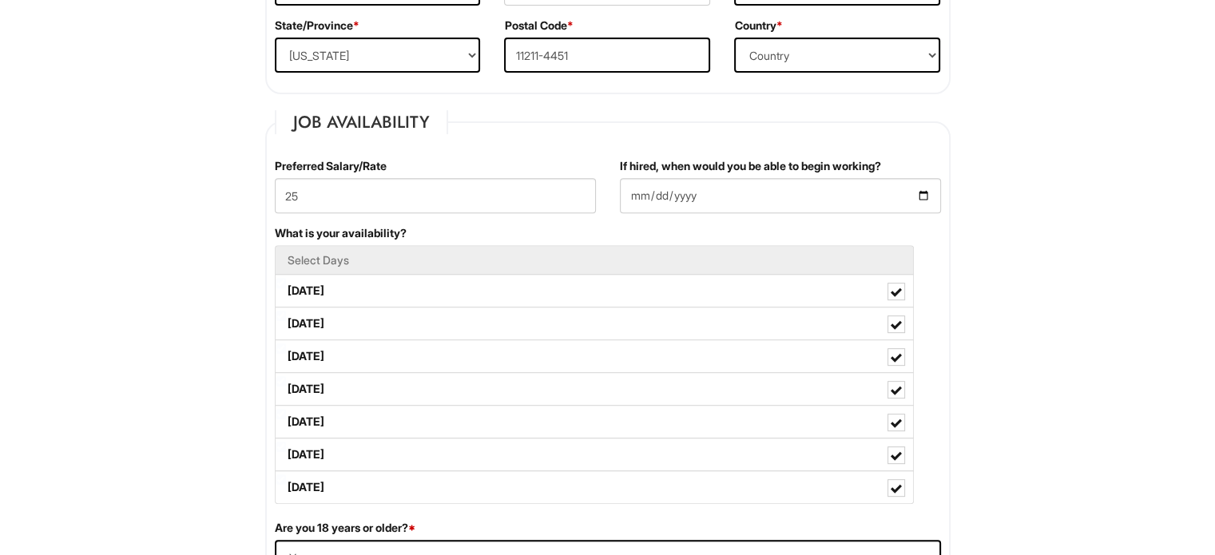
scroll to position [746, 0]
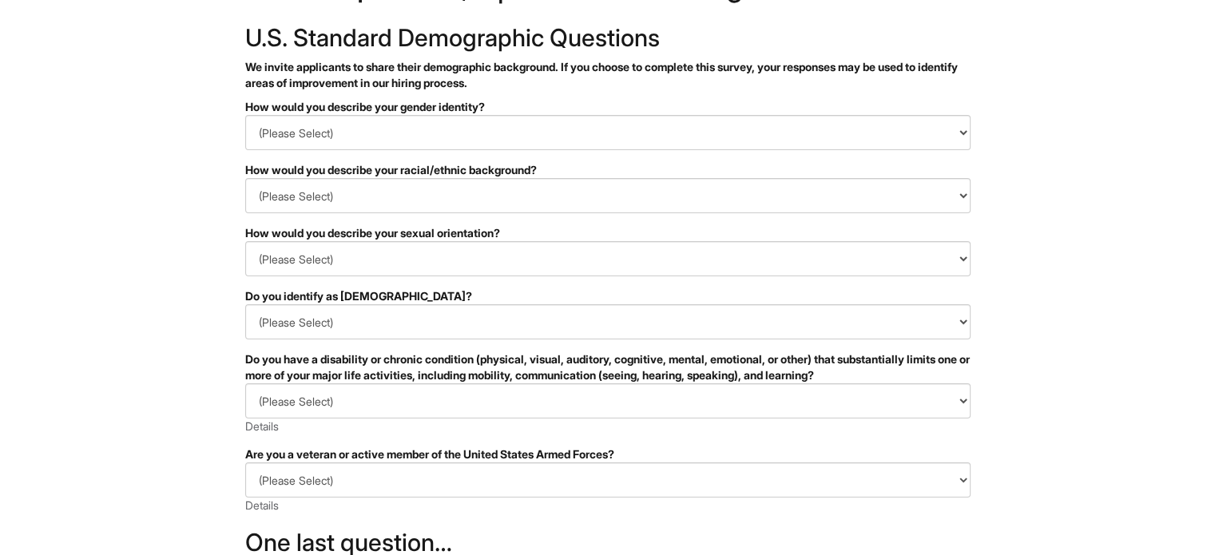
scroll to position [77, 0]
click at [472, 125] on select "(Please Select) Man Woman Non-binary I prefer to self-describe I don't wish to …" at bounding box center [607, 131] width 725 height 35
select select "Man"
click at [245, 114] on select "(Please Select) Man Woman Non-binary I prefer to self-describe I don't wish to …" at bounding box center [607, 131] width 725 height 35
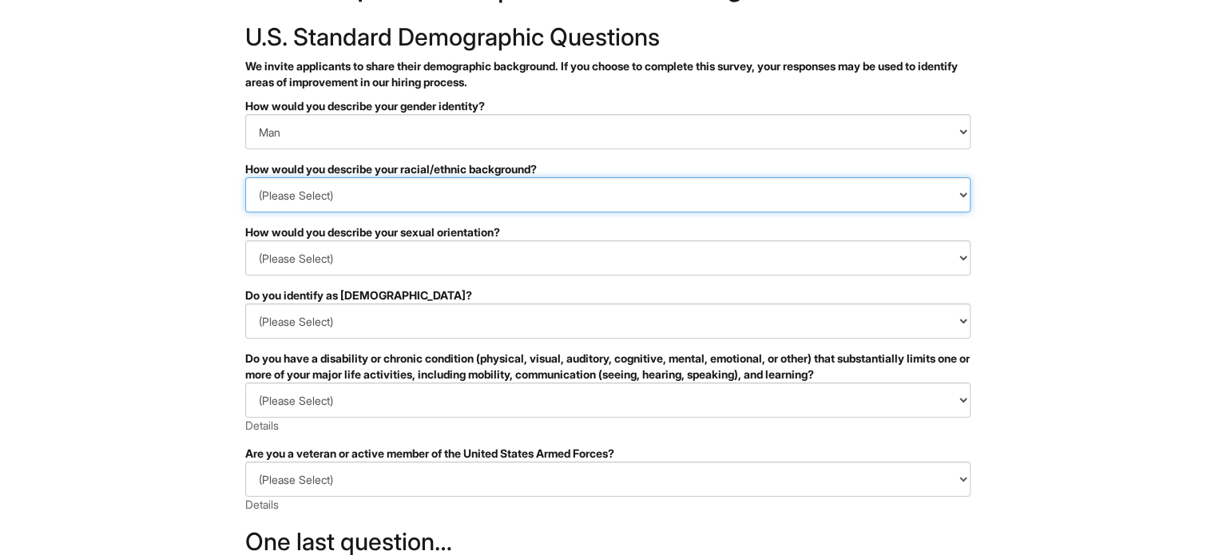
click at [393, 204] on select "(Please Select) Black or of African descent East Asian Hispanic, Latinx or of S…" at bounding box center [607, 194] width 725 height 35
select select "White or European"
click at [245, 177] on select "(Please Select) Black or of African descent East Asian Hispanic, Latinx or of S…" at bounding box center [607, 194] width 725 height 35
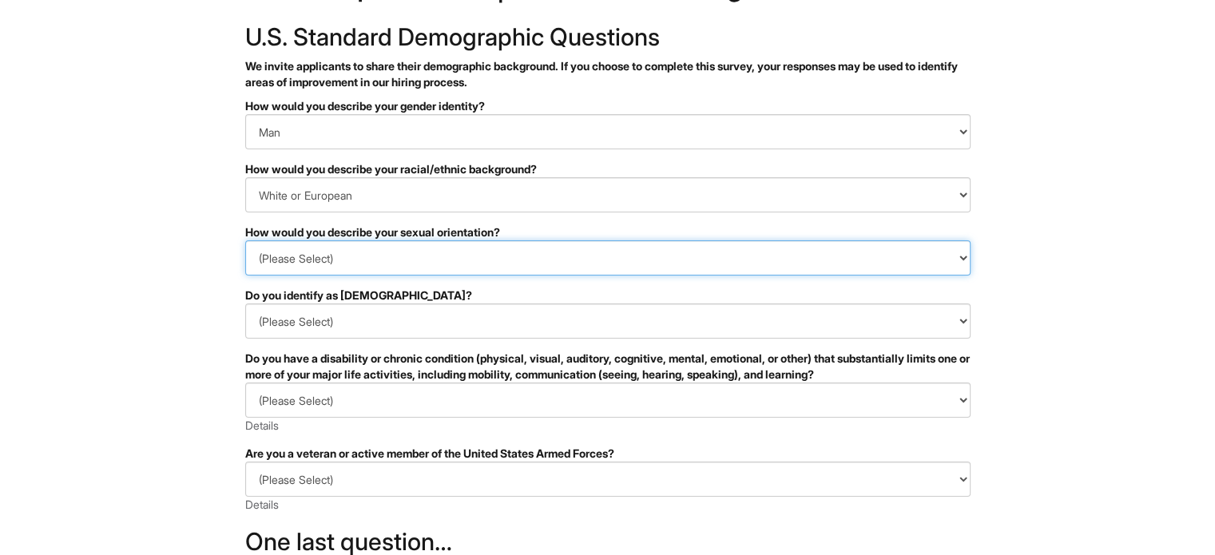
click at [438, 253] on select "(Please Select) Asexual Bisexual and/or pansexual Gay Heterosexual Lesbian Quee…" at bounding box center [607, 257] width 725 height 35
select select "I don't wish to answer"
click at [245, 240] on select "(Please Select) Asexual Bisexual and/or pansexual Gay Heterosexual Lesbian Quee…" at bounding box center [607, 257] width 725 height 35
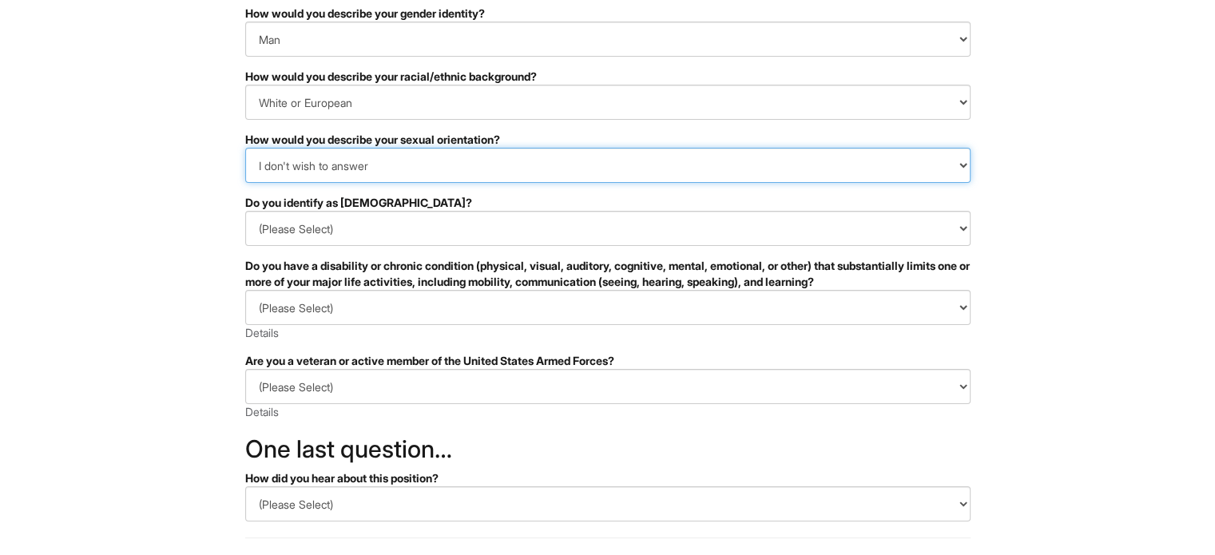
scroll to position [169, 0]
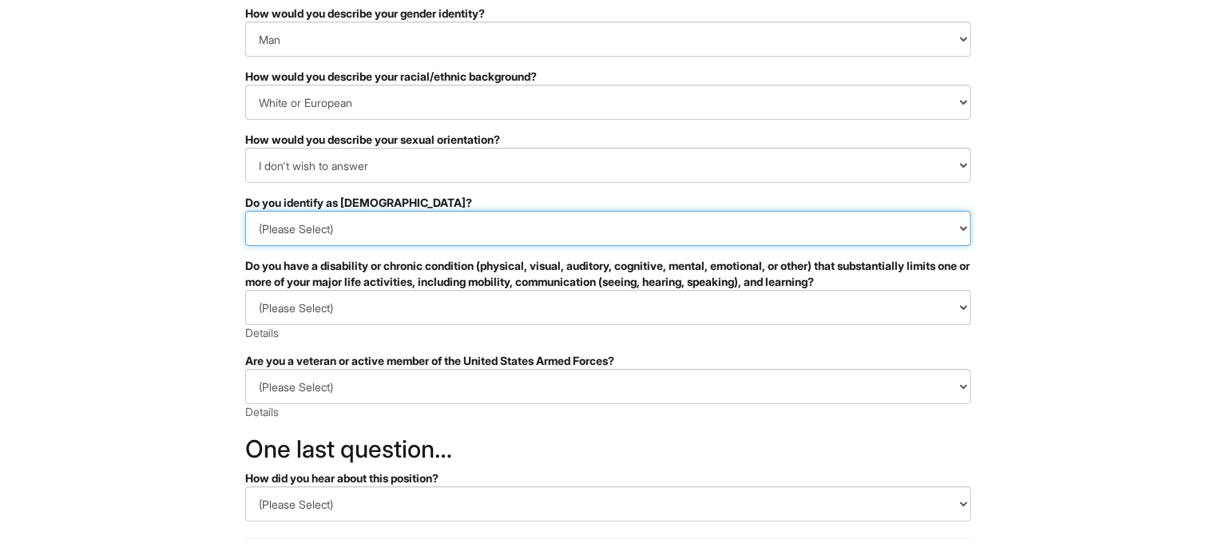
click at [456, 220] on select "(Please Select) Yes No I prefer to self-describe I don't wish to answer" at bounding box center [607, 228] width 725 height 35
select select "No"
click at [245, 211] on select "(Please Select) Yes No I prefer to self-describe I don't wish to answer" at bounding box center [607, 228] width 725 height 35
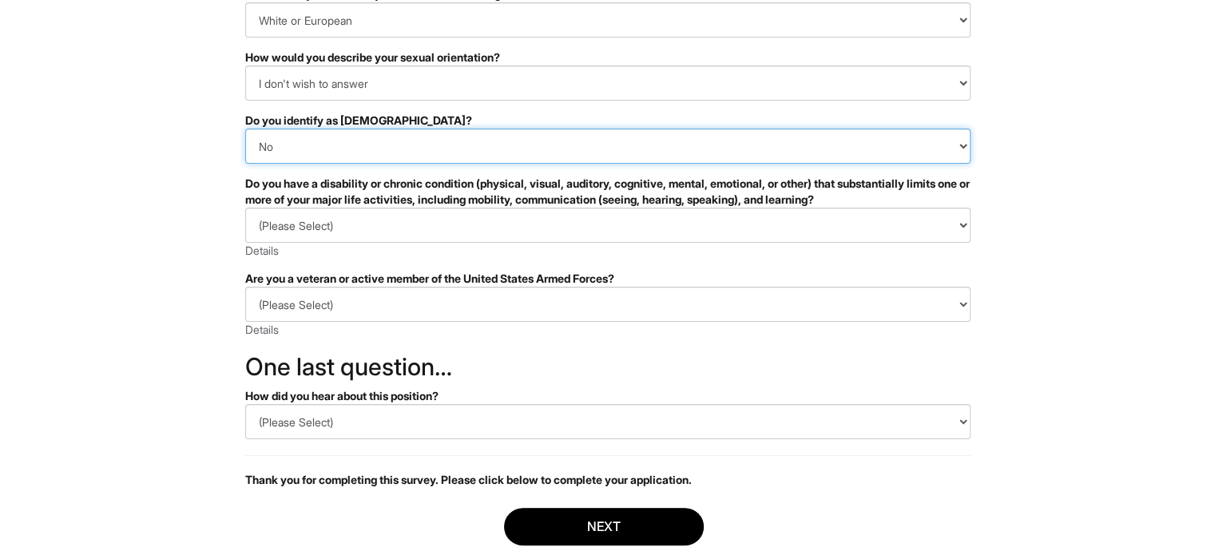
scroll to position [252, 0]
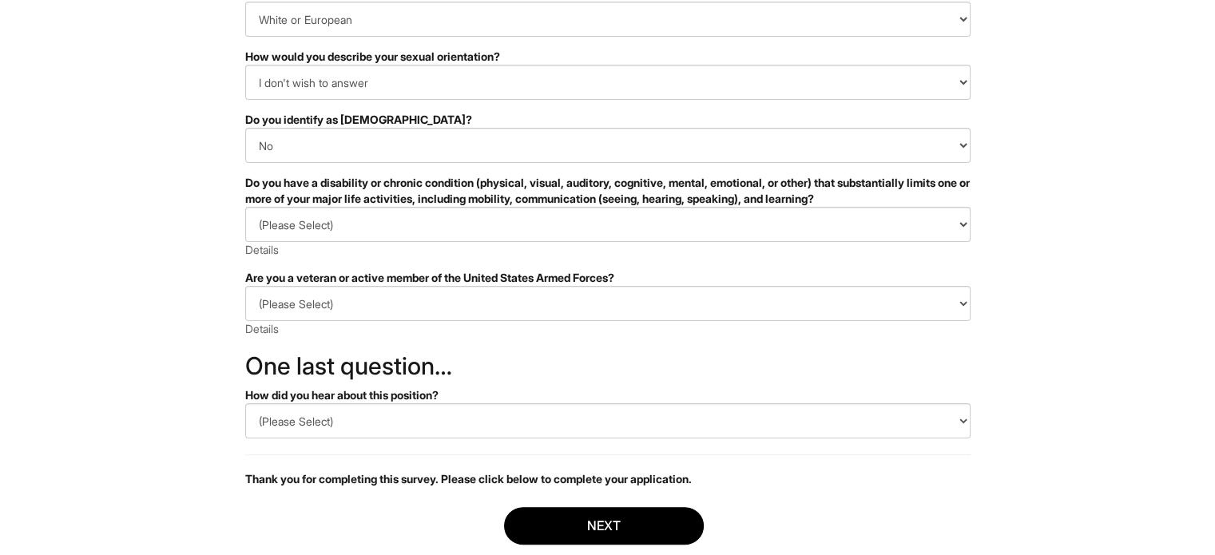
click at [419, 206] on div "Do you have a disability or chronic condition (physical, visual, auditory, cogn…" at bounding box center [607, 191] width 725 height 32
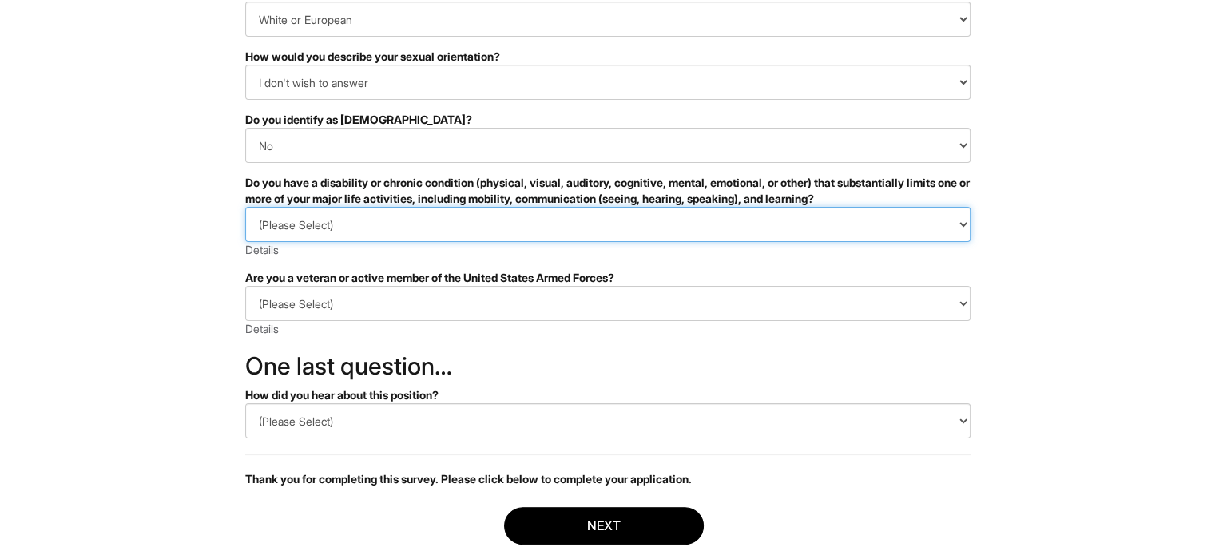
click at [412, 223] on select "(Please Select) YES, I HAVE A DISABILITY (or previously had a disability) NO, I…" at bounding box center [607, 224] width 725 height 35
select select "NO, I DON'T HAVE A DISABILITY"
click at [245, 207] on select "(Please Select) YES, I HAVE A DISABILITY (or previously had a disability) NO, I…" at bounding box center [607, 224] width 725 height 35
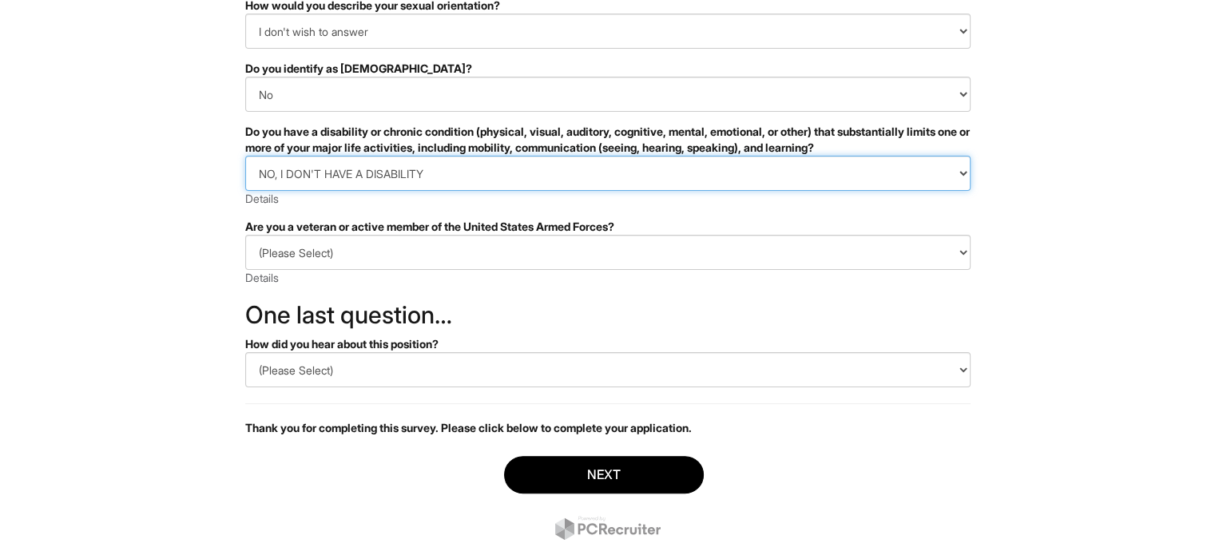
scroll to position [309, 0]
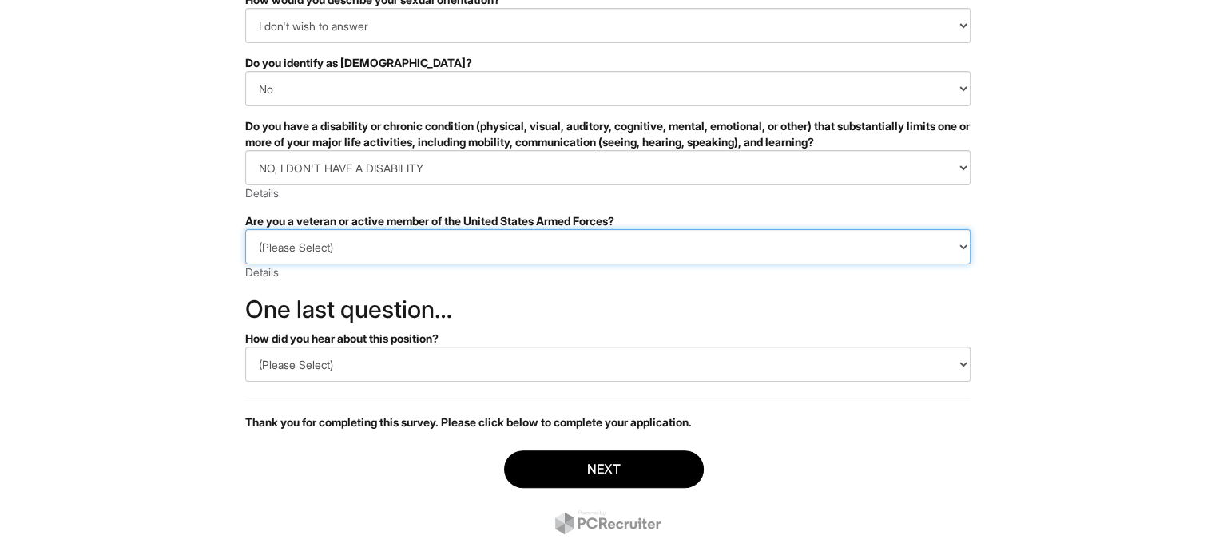
drag, startPoint x: 439, startPoint y: 243, endPoint x: 435, endPoint y: 260, distance: 18.2
click at [439, 243] on select "(Please Select) I IDENTIFY AS ONE OR MORE OF THE CLASSIFICATIONS OF PROTECTED V…" at bounding box center [607, 246] width 725 height 35
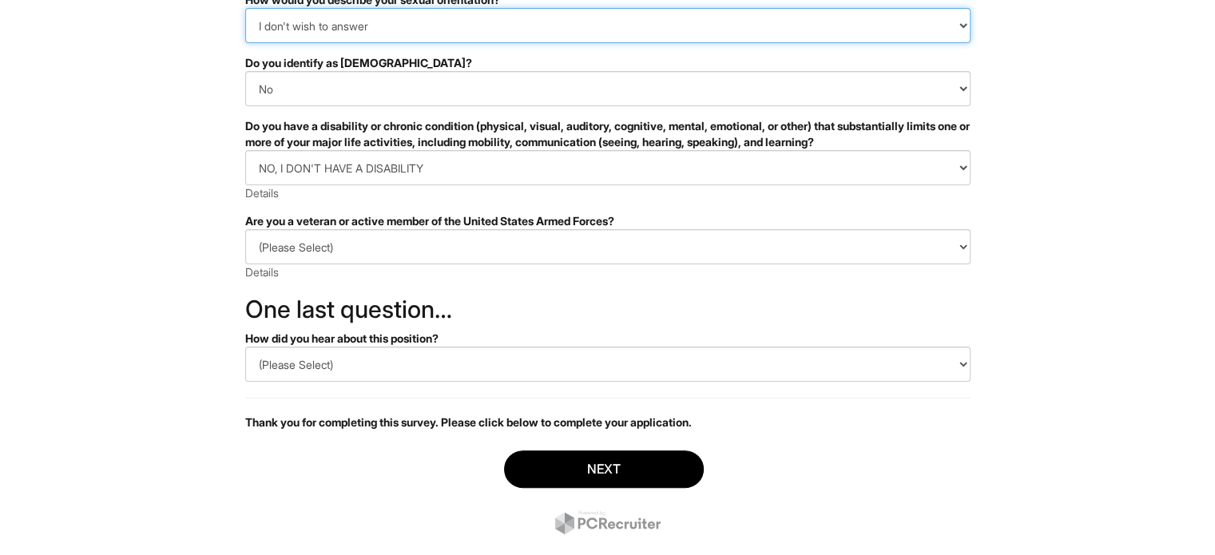
click at [351, 22] on select "(Please Select) Asexual Bisexual and/or pansexual Gay Heterosexual Lesbian Quee…" at bounding box center [607, 25] width 725 height 35
select select "Heterosexual"
click at [245, 8] on select "(Please Select) Asexual Bisexual and/or pansexual Gay Heterosexual Lesbian Quee…" at bounding box center [607, 25] width 725 height 35
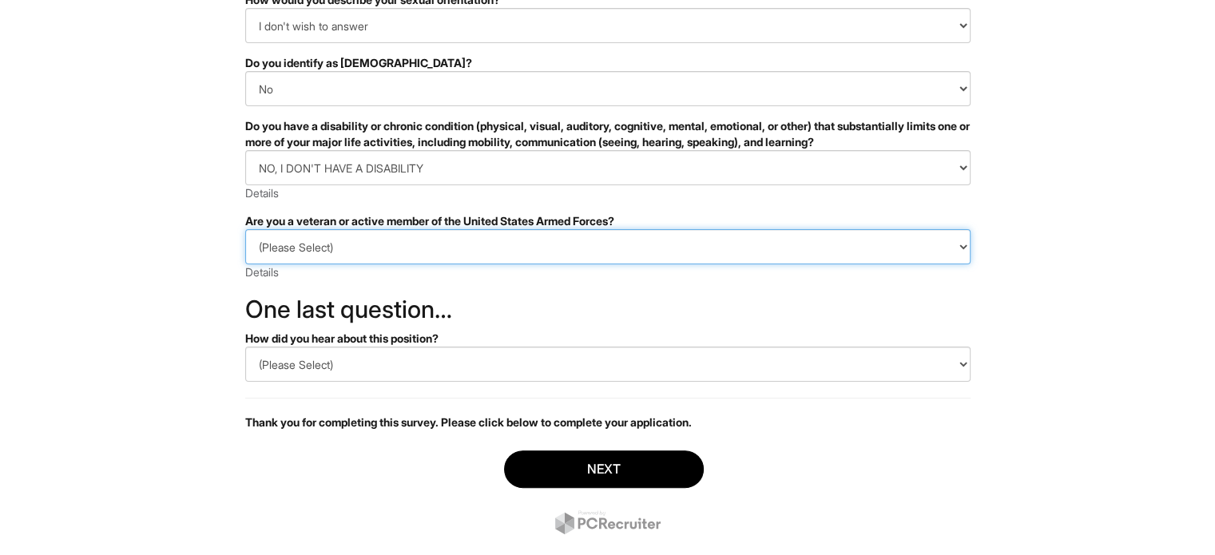
click at [323, 236] on select "(Please Select) I IDENTIFY AS ONE OR MORE OF THE CLASSIFICATIONS OF PROTECTED V…" at bounding box center [607, 246] width 725 height 35
select select "I AM NOT A PROTECTED VETERAN"
click at [245, 229] on select "(Please Select) I IDENTIFY AS ONE OR MORE OF THE CLASSIFICATIONS OF PROTECTED V…" at bounding box center [607, 246] width 725 height 35
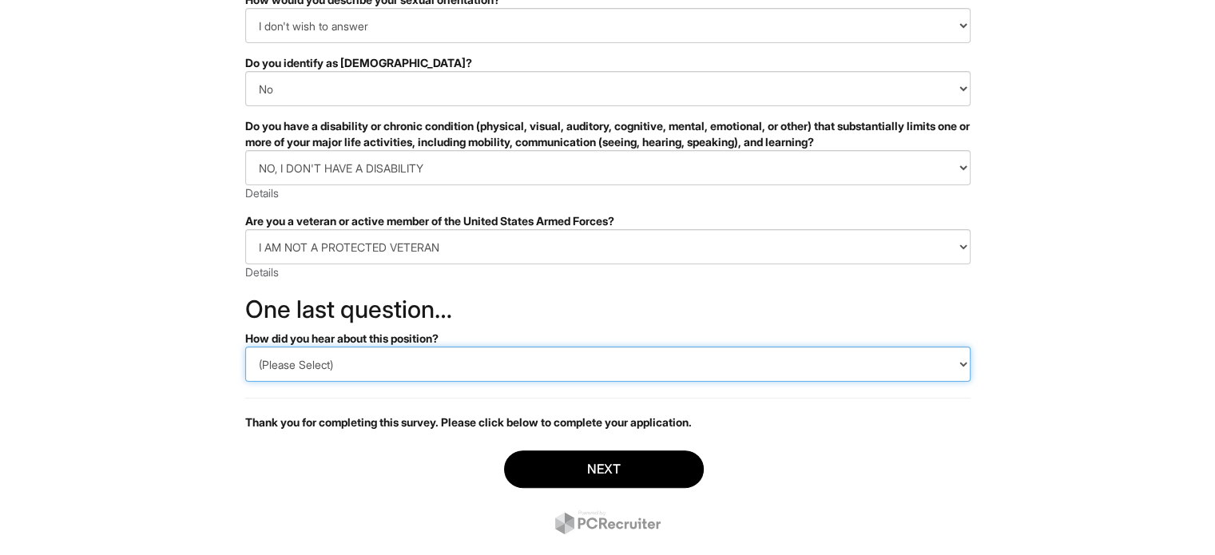
click at [345, 367] on select "(Please Select) CareerBuilder Indeed LinkedIn Monster Referral Other" at bounding box center [607, 364] width 725 height 35
select select "CareerBuilder"
click at [245, 347] on select "(Please Select) CareerBuilder Indeed LinkedIn Monster Referral Other" at bounding box center [607, 364] width 725 height 35
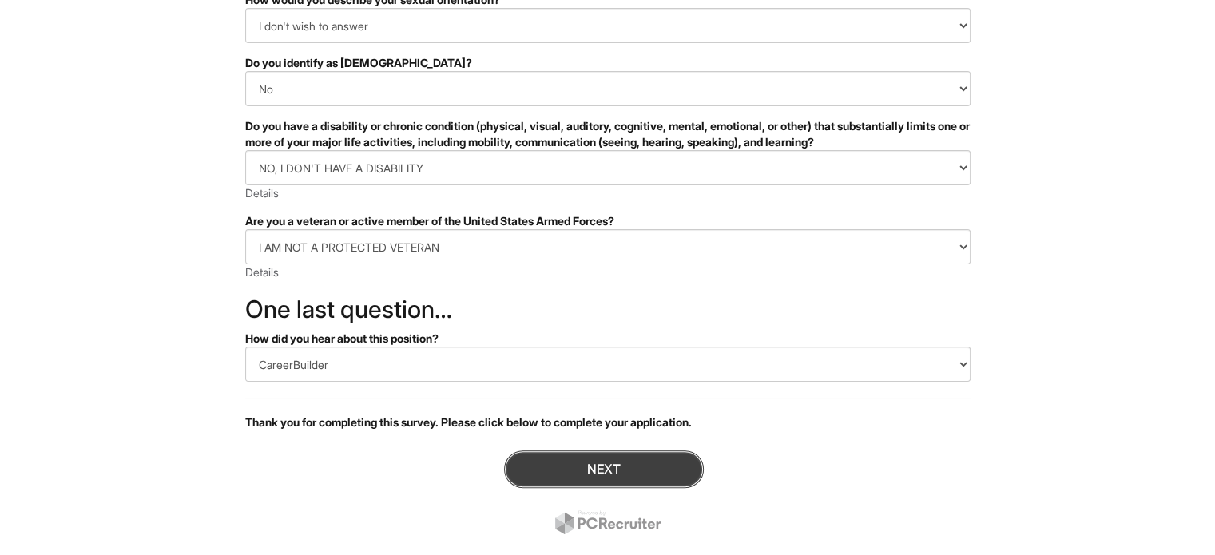
click at [566, 455] on button "Next" at bounding box center [604, 470] width 200 height 38
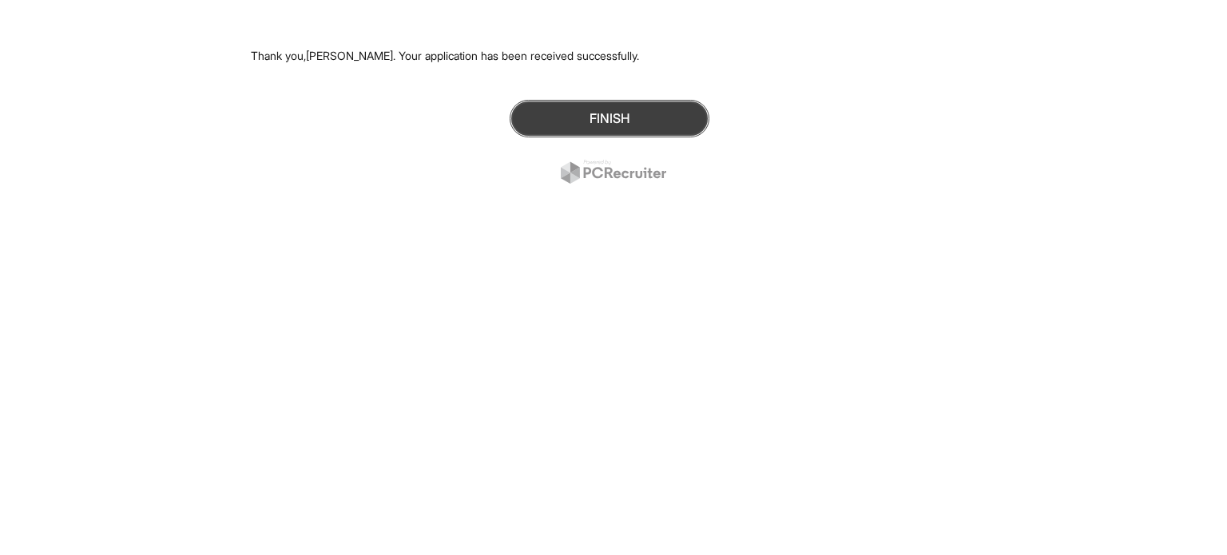
click at [577, 117] on button "Finish" at bounding box center [610, 119] width 200 height 38
